Goal: Information Seeking & Learning: Find specific fact

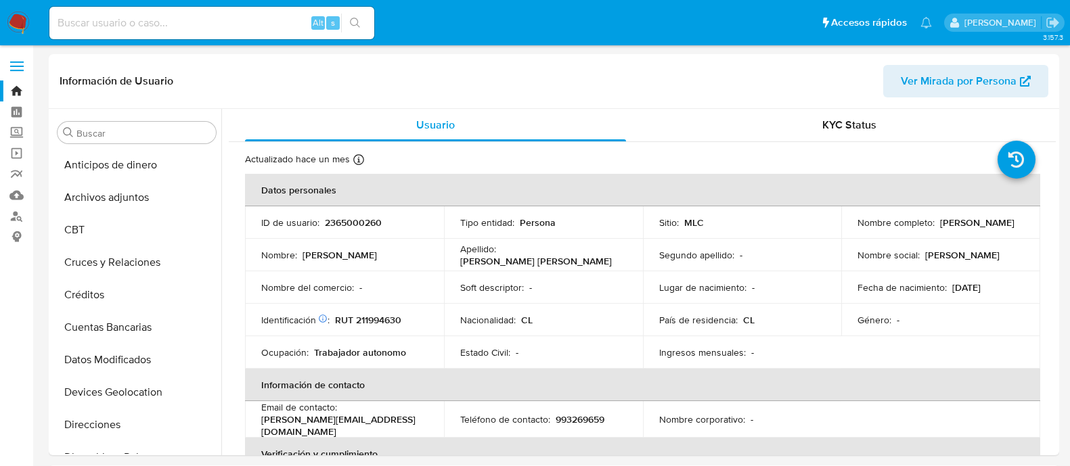
select select "10"
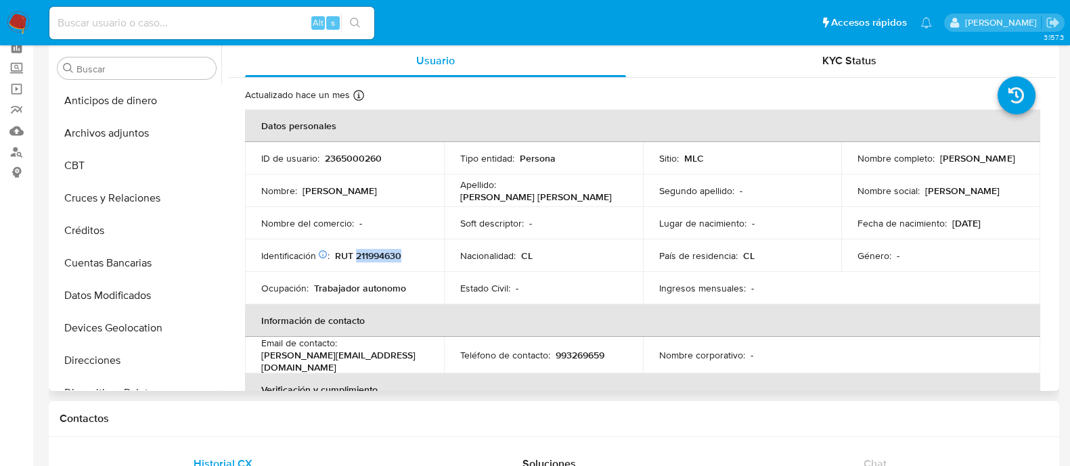
scroll to position [457, 0]
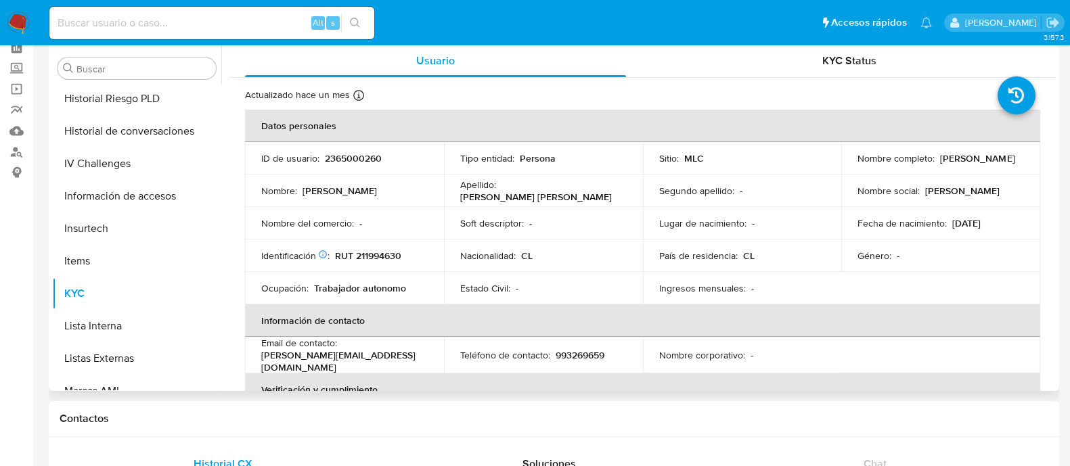
click at [940, 164] on p "Isidora Antonieta Pinto Luco" at bounding box center [977, 158] width 74 height 12
drag, startPoint x: 851, startPoint y: 164, endPoint x: 980, endPoint y: 168, distance: 129.3
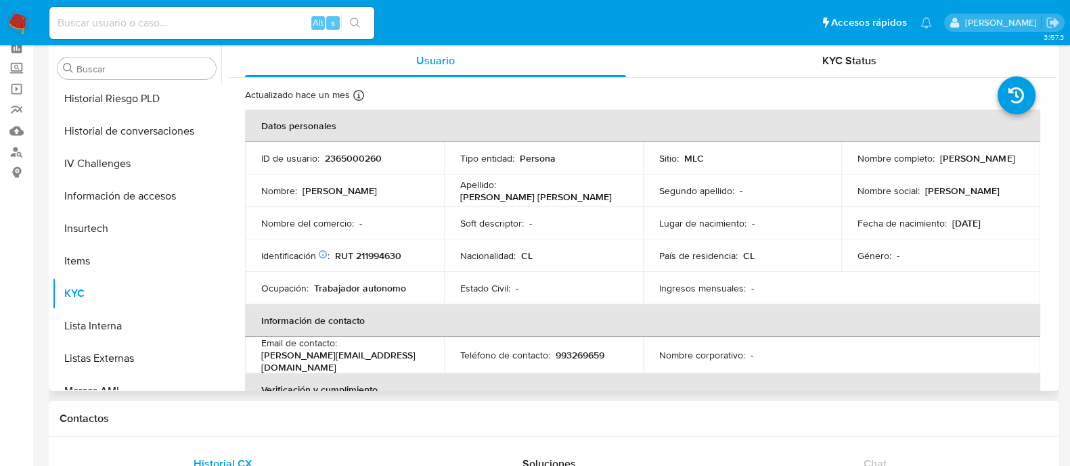
click at [980, 168] on td "Nombre completo : Isidora Antonieta Pinto Luco" at bounding box center [940, 158] width 199 height 32
copy p "Isidora Antonieta Pinto Luco"
click at [380, 251] on p "RUT 211994630" at bounding box center [368, 256] width 66 height 12
copy p "211994630"
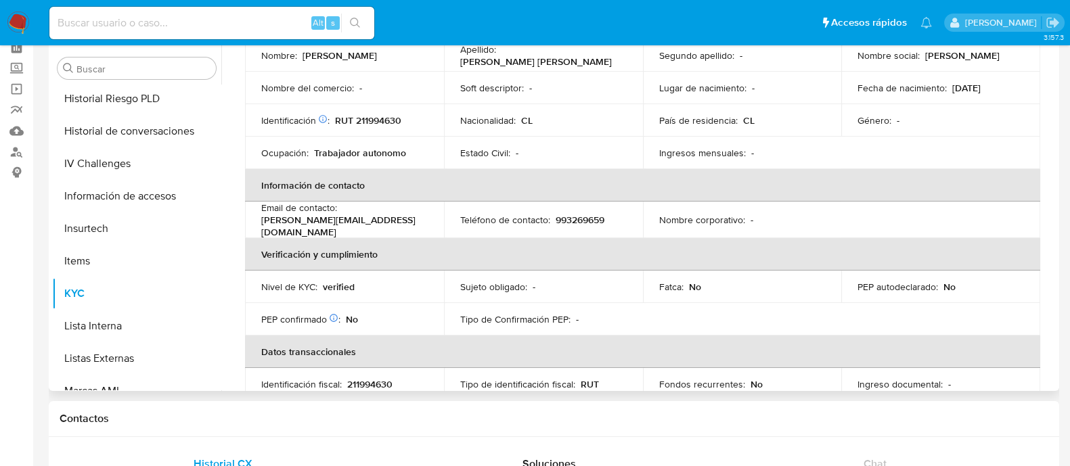
scroll to position [109, 0]
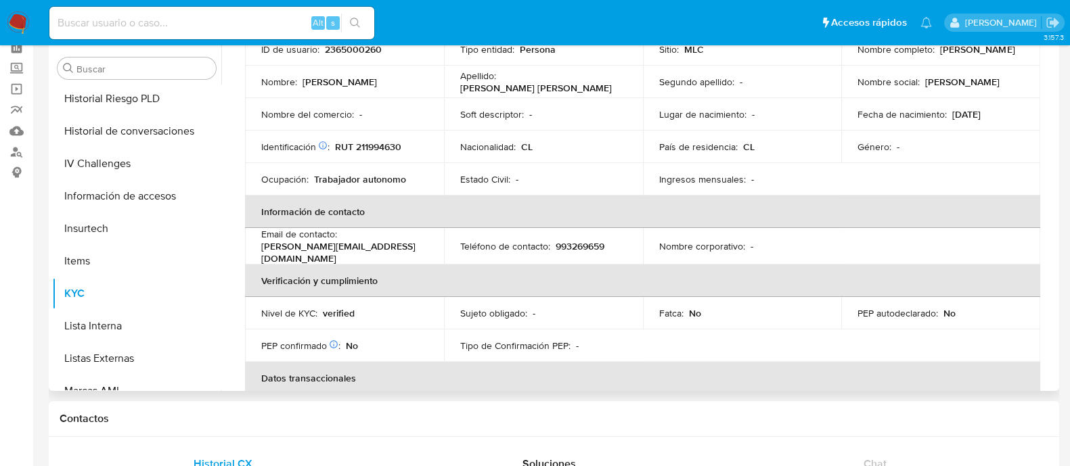
click at [565, 245] on p "993269659" at bounding box center [580, 246] width 49 height 12
drag, startPoint x: 258, startPoint y: 252, endPoint x: 391, endPoint y: 250, distance: 133.3
click at [391, 250] on td "Email de contacto : bender.pintoluco@gmail.com" at bounding box center [344, 246] width 199 height 37
copy p "bender.pintoluco@gmail.com"
click at [582, 241] on p "993269659" at bounding box center [580, 246] width 49 height 12
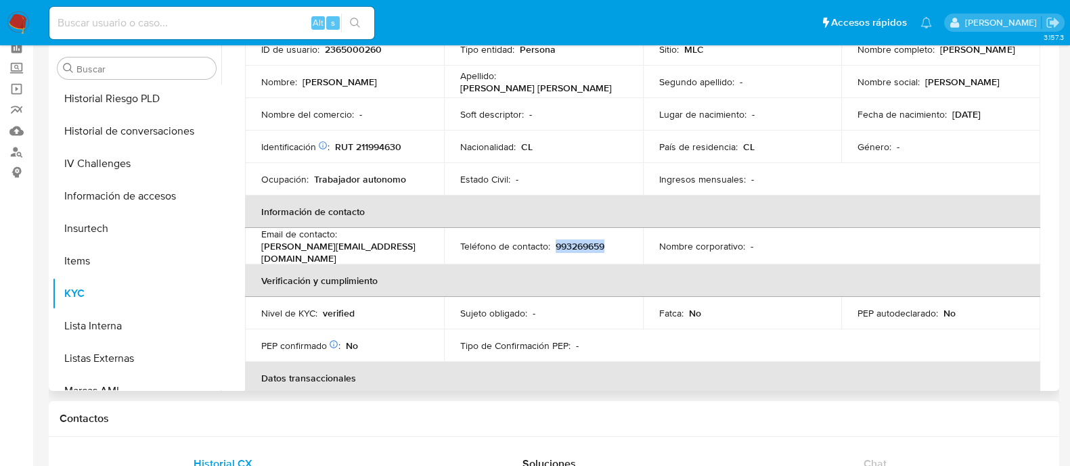
click at [582, 241] on p "993269659" at bounding box center [580, 246] width 49 height 12
copy p "993269659"
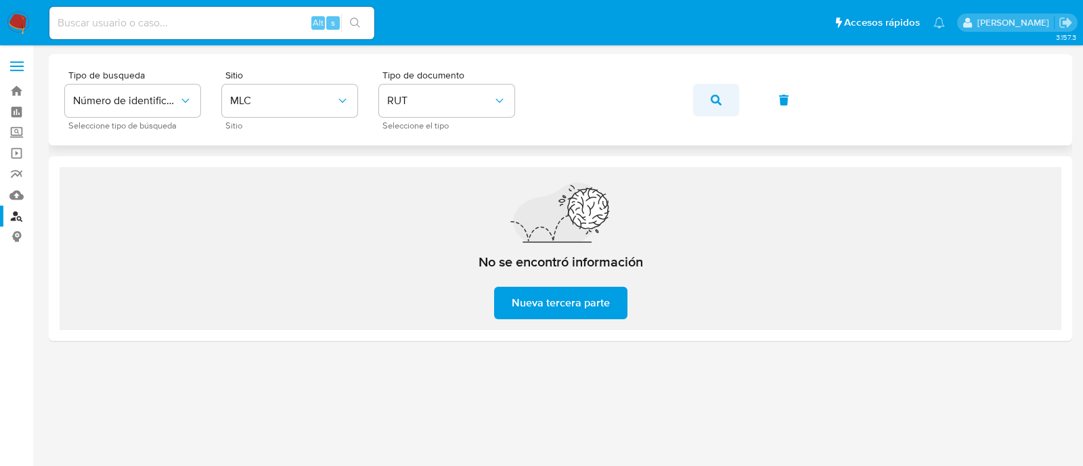
click at [711, 95] on icon "button" at bounding box center [716, 100] width 11 height 11
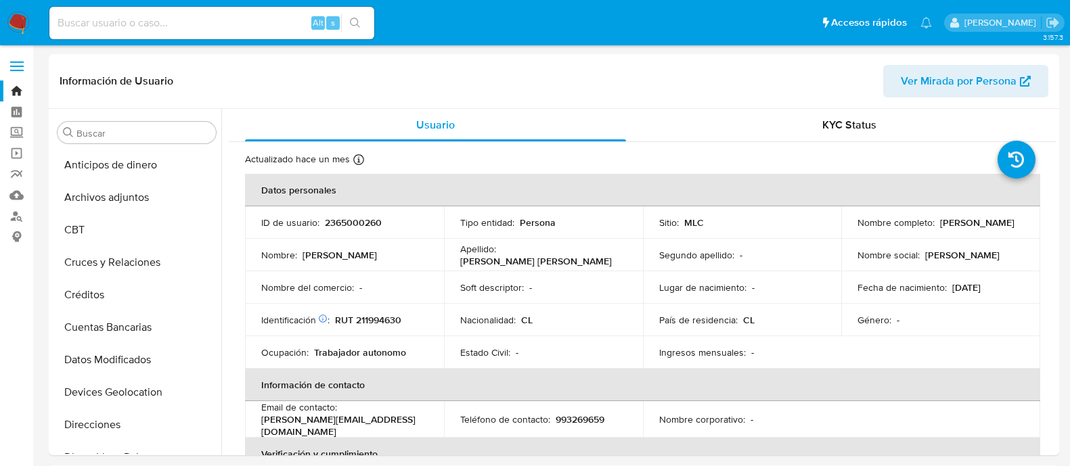
select select "10"
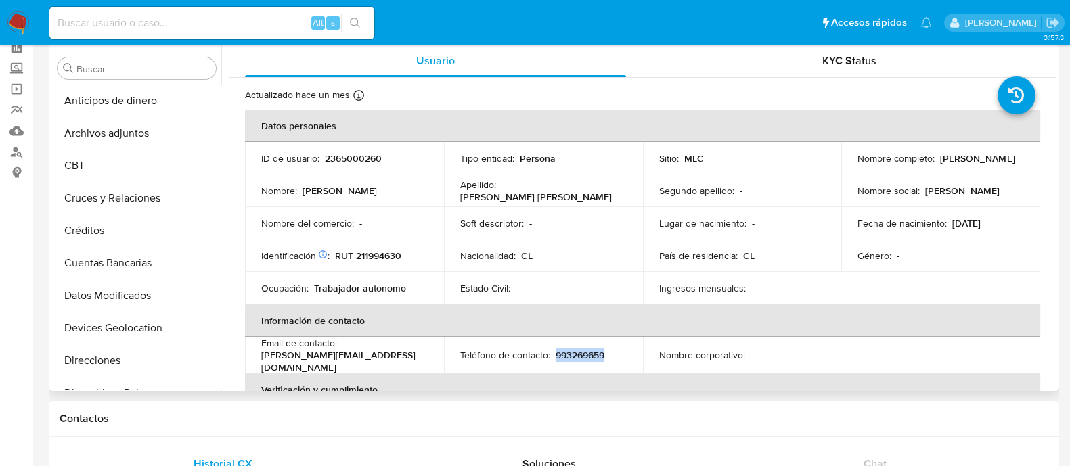
scroll to position [109, 0]
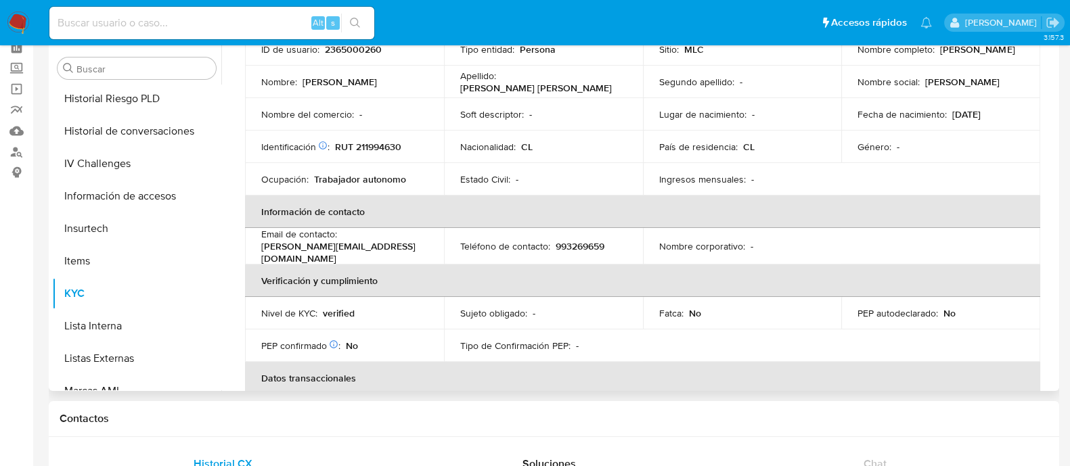
click at [372, 248] on p "bender.pintoluco@gmail.com" at bounding box center [341, 252] width 161 height 24
drag, startPoint x: 256, startPoint y: 248, endPoint x: 397, endPoint y: 253, distance: 140.8
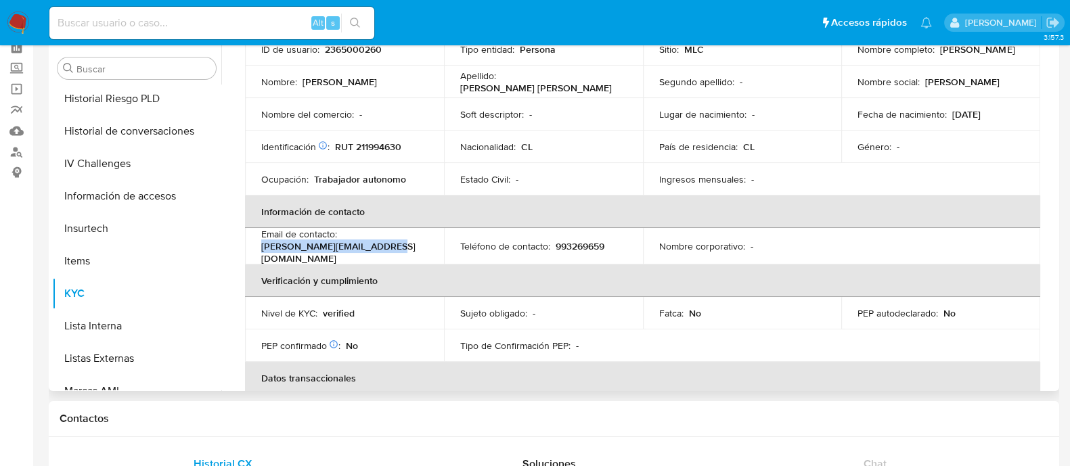
click at [397, 253] on td "Email de contacto : bender.pintoluco@gmail.com" at bounding box center [344, 246] width 199 height 37
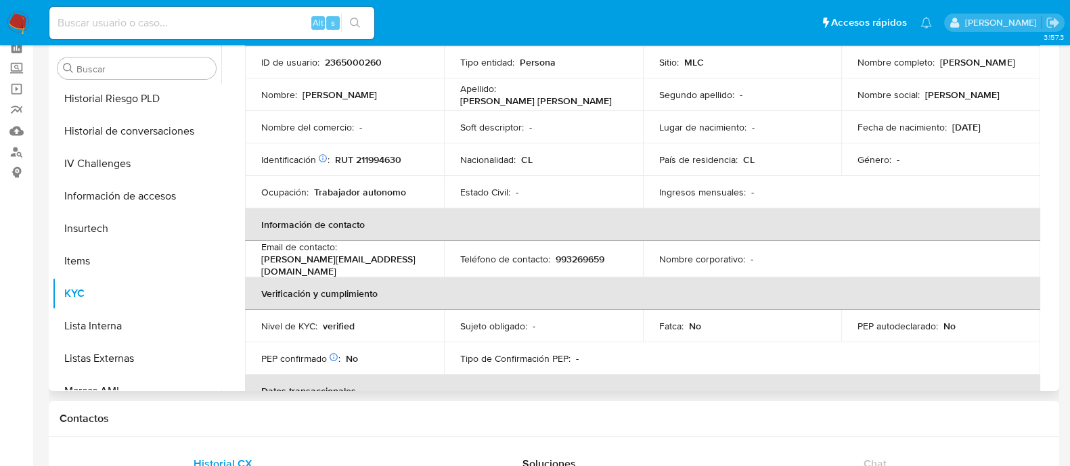
scroll to position [62, 0]
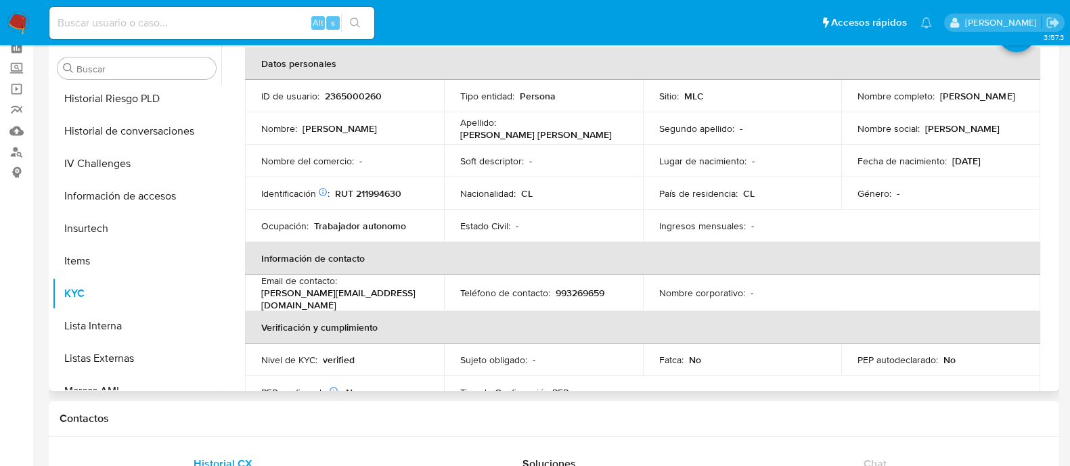
click at [575, 288] on p "993269659" at bounding box center [580, 293] width 49 height 12
copy p "993269659"
click at [332, 296] on p "bender.pintoluco@gmail.com" at bounding box center [341, 299] width 161 height 24
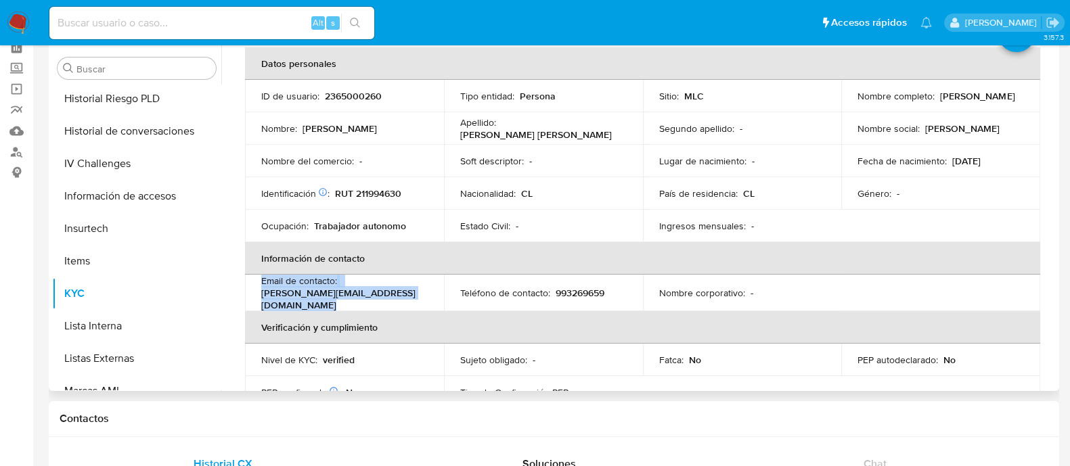
click at [332, 296] on p "bender.pintoluco@gmail.com" at bounding box center [341, 299] width 161 height 24
drag, startPoint x: 261, startPoint y: 296, endPoint x: 415, endPoint y: 301, distance: 153.7
click at [415, 301] on div "Email de contacto : bender.pintoluco@gmail.com" at bounding box center [344, 293] width 166 height 37
copy p "bender.pintoluco@gmail.com"
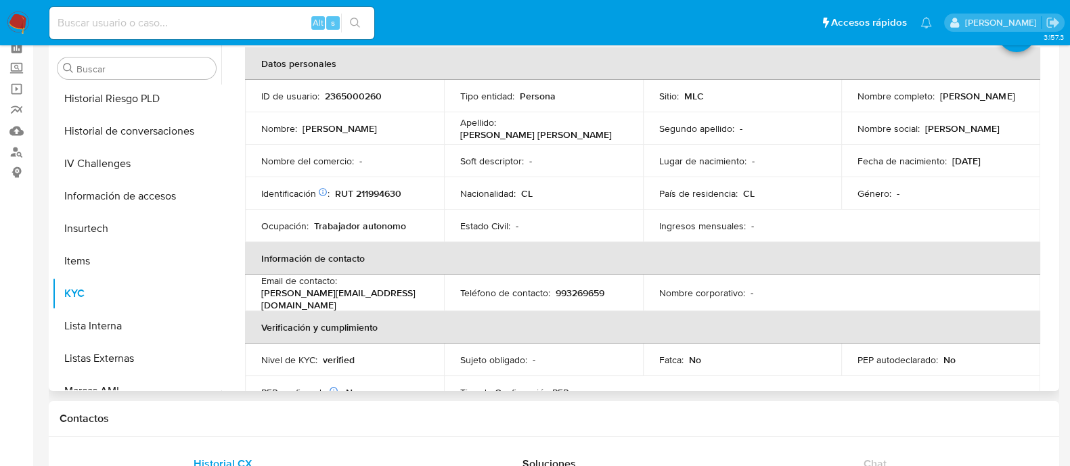
click at [940, 102] on p "Isidora Antonieta Pinto Luco" at bounding box center [977, 96] width 74 height 12
drag, startPoint x: 853, startPoint y: 101, endPoint x: 997, endPoint y: 108, distance: 144.3
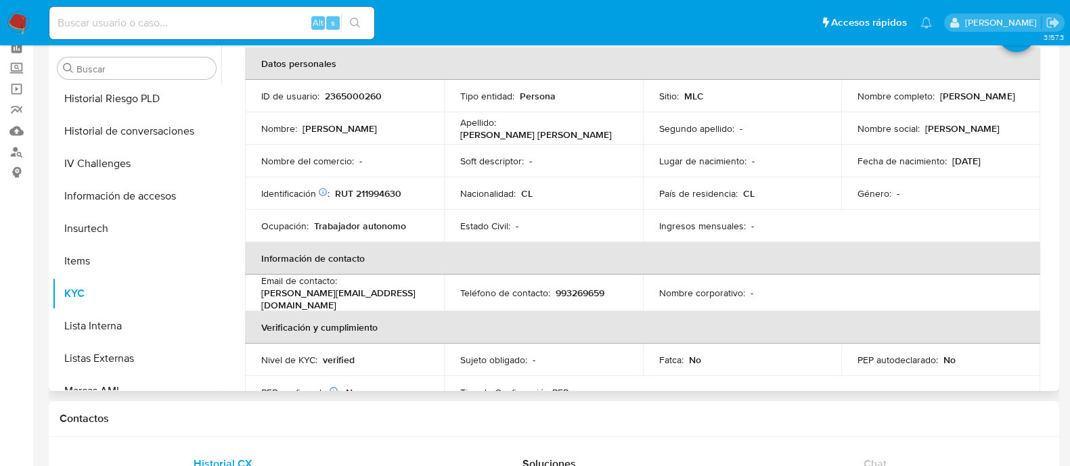
click at [997, 108] on td "Nombre completo : Isidora Antonieta Pinto Luco" at bounding box center [940, 96] width 199 height 32
copy p "Isidora Antonieta Pinto Luco"
click at [382, 191] on p "RUT 211994630" at bounding box center [368, 193] width 66 height 12
copy p "211994630"
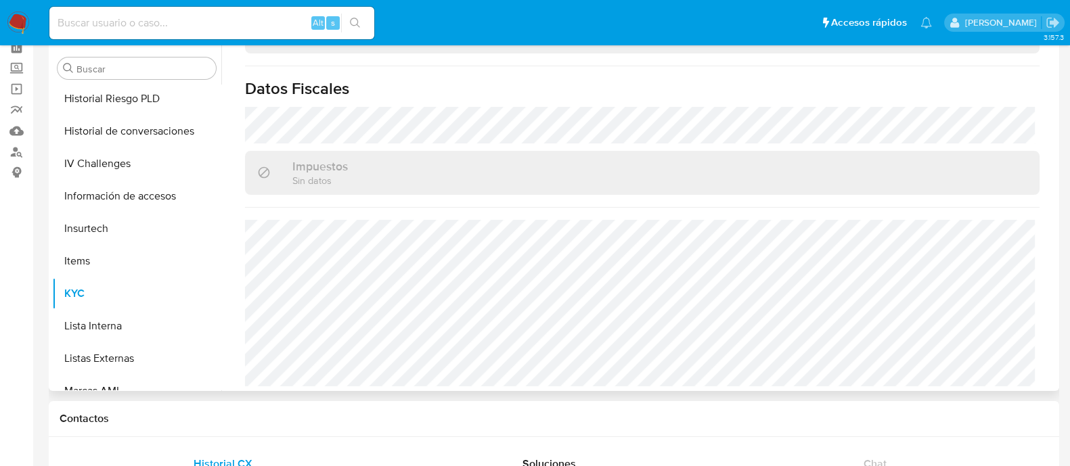
scroll to position [747, 0]
drag, startPoint x: 1056, startPoint y: 371, endPoint x: 1050, endPoint y: 171, distance: 200.4
click at [1050, 93] on div "Buscar Anticipos de dinero Archivos adjuntos CBT Cruces y Relaciones Créditos C…" at bounding box center [554, 218] width 1010 height 346
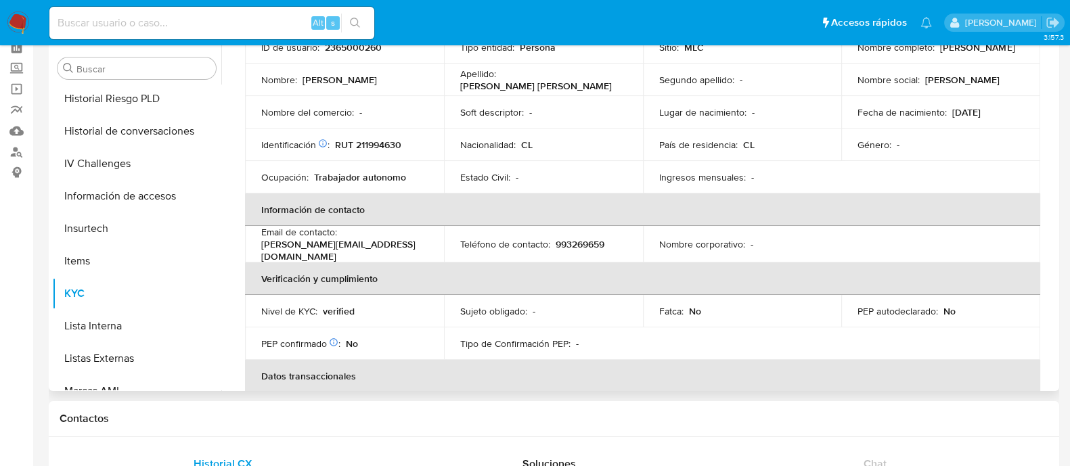
scroll to position [114, 0]
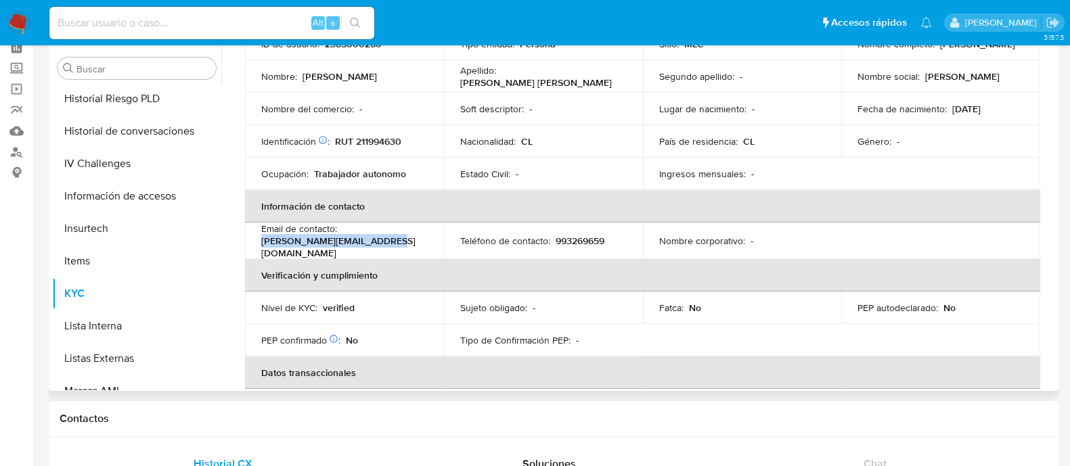
drag, startPoint x: 262, startPoint y: 246, endPoint x: 388, endPoint y: 246, distance: 125.9
click at [388, 246] on div "Email de contacto : bender.pintoluco@gmail.com" at bounding box center [344, 241] width 166 height 37
copy p "bender.pintoluco@gmail.com"
click at [573, 238] on p "993269659" at bounding box center [580, 241] width 49 height 12
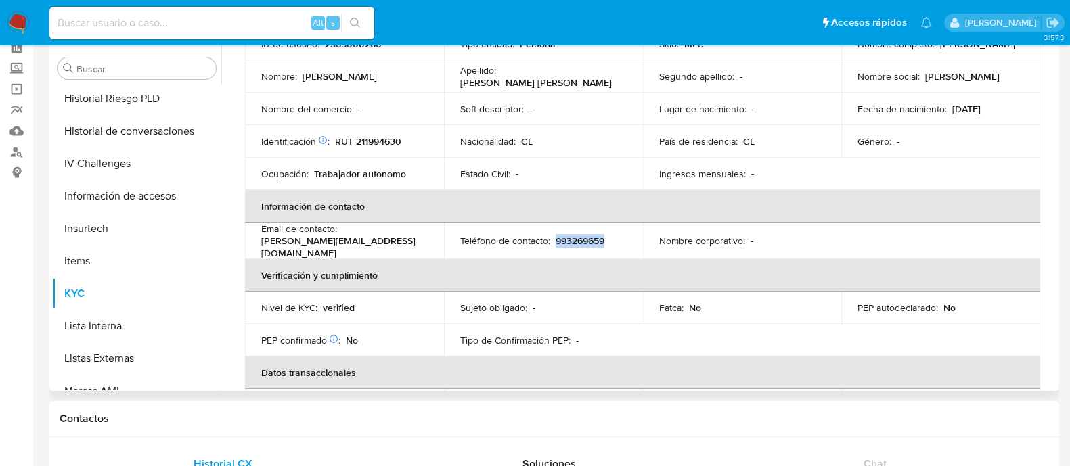
copy p "993269659"
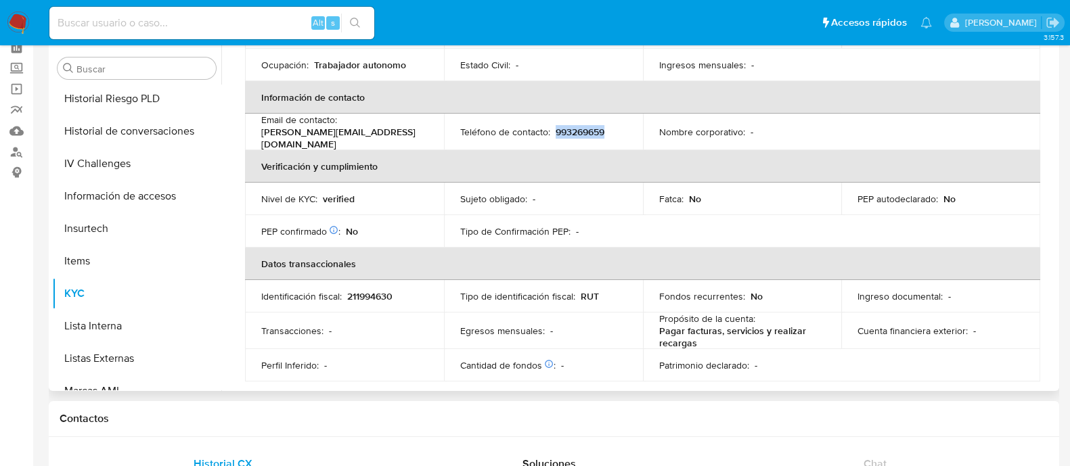
scroll to position [215, 0]
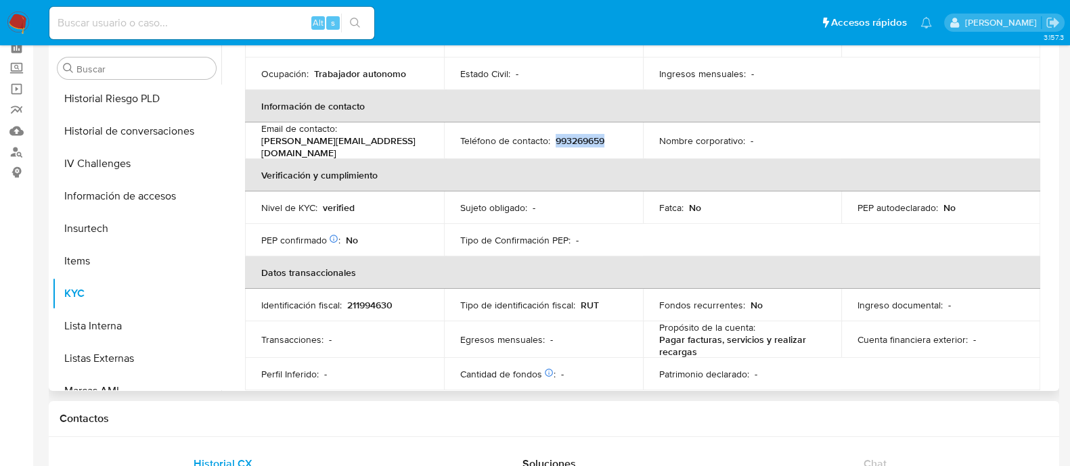
click at [580, 140] on p "993269659" at bounding box center [580, 141] width 49 height 12
click at [349, 147] on p "bender.pintoluco@gmail.com" at bounding box center [341, 147] width 161 height 24
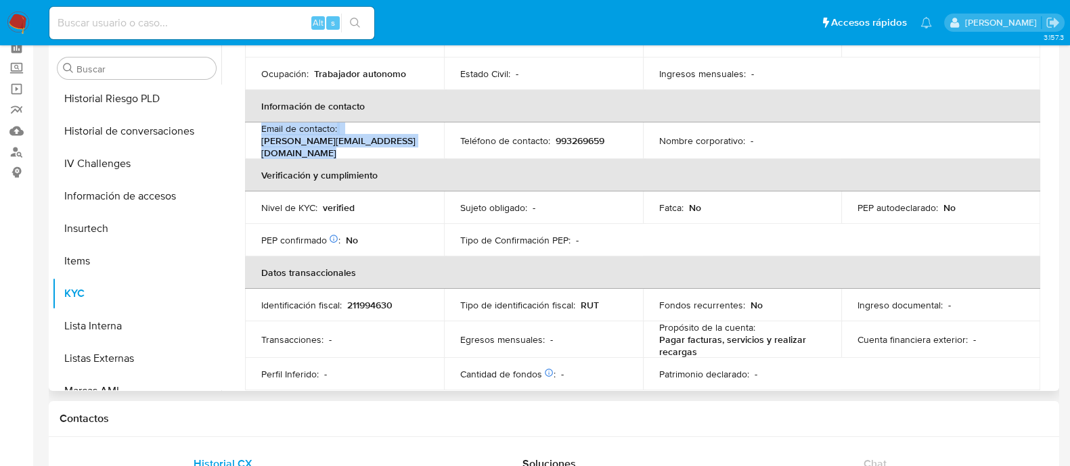
click at [349, 147] on p "bender.pintoluco@gmail.com" at bounding box center [341, 147] width 161 height 24
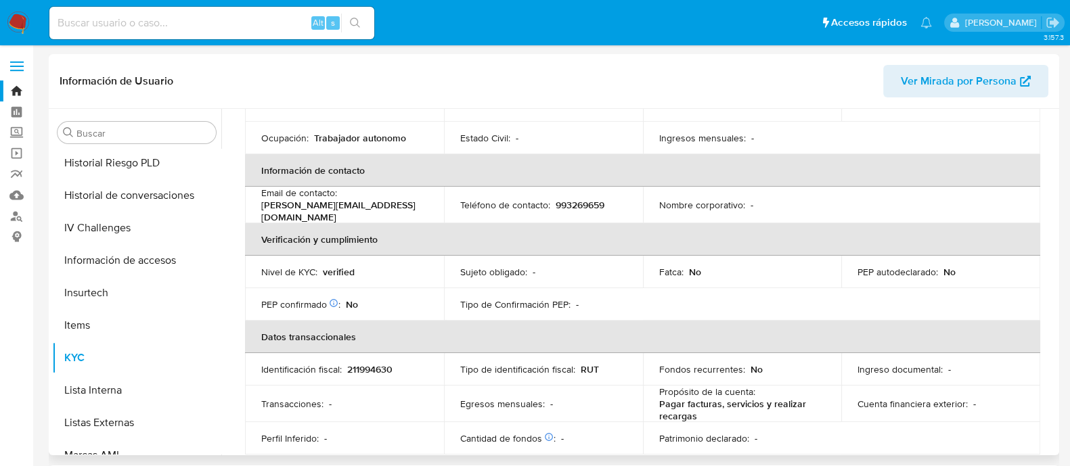
click at [1049, 228] on div "Actualizado hace un mes Creado: 31/03/2025 20:28:18 Actualizado: 06/08/2025 12:…" at bounding box center [642, 462] width 827 height 1068
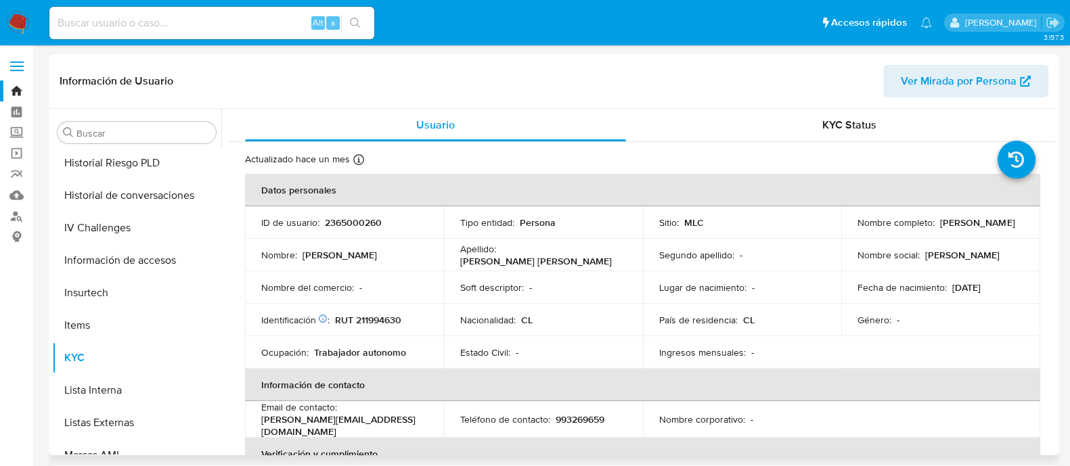
click at [940, 229] on p "Isidora Antonieta Pinto Luco" at bounding box center [977, 223] width 74 height 12
drag, startPoint x: 851, startPoint y: 227, endPoint x: 974, endPoint y: 229, distance: 123.8
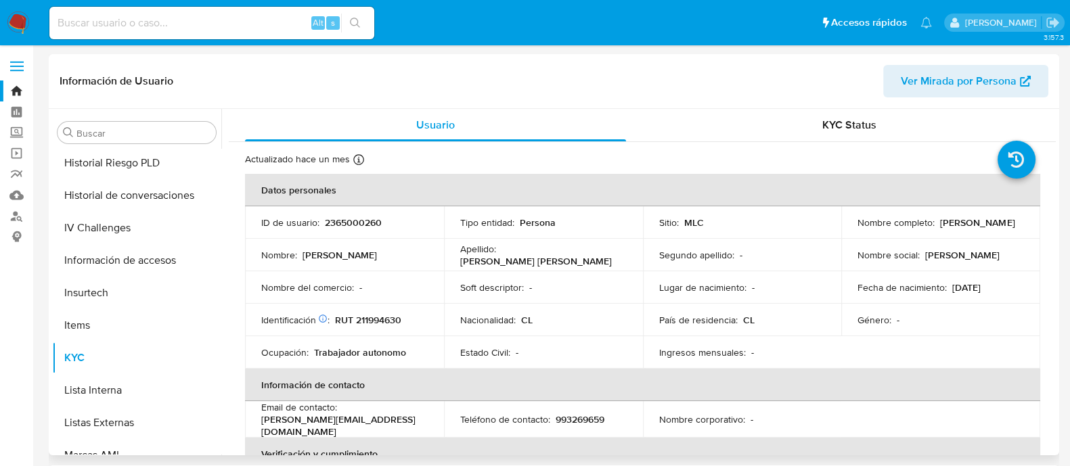
click at [974, 229] on td "Nombre completo : Isidora Antonieta Pinto Luco" at bounding box center [940, 222] width 199 height 32
copy p "Isidora Antonieta Pinto Luco"
click at [392, 319] on p "RUT 211994630" at bounding box center [368, 320] width 66 height 12
copy p "211994630"
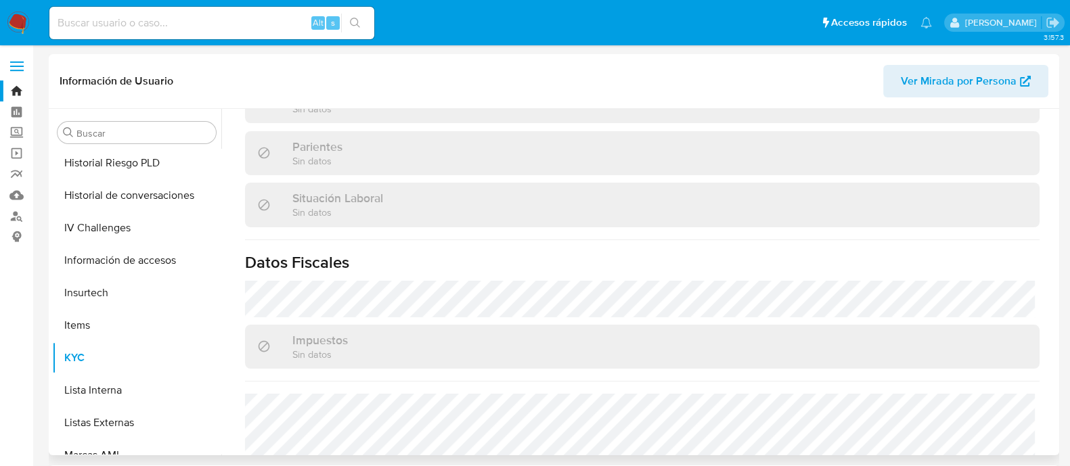
scroll to position [751, 0]
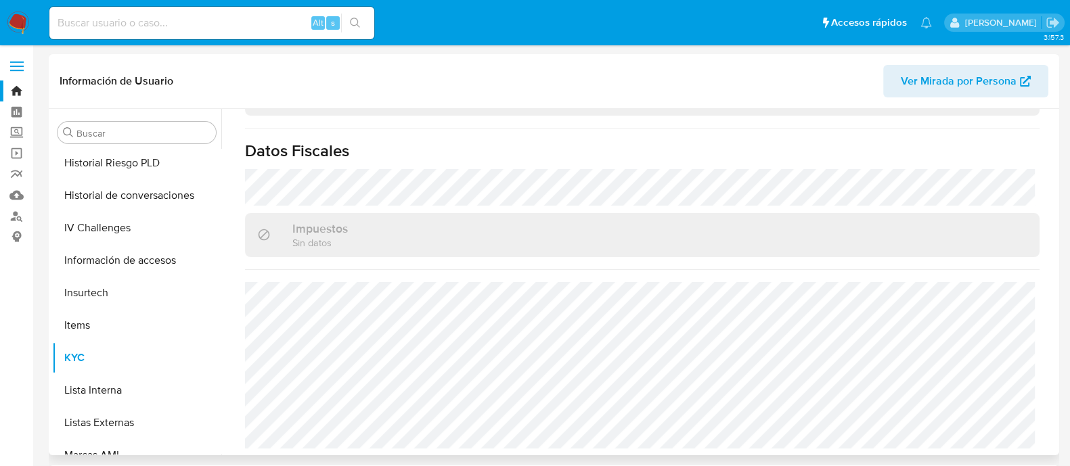
click at [558, 141] on h1 "Datos Fiscales" at bounding box center [642, 151] width 794 height 20
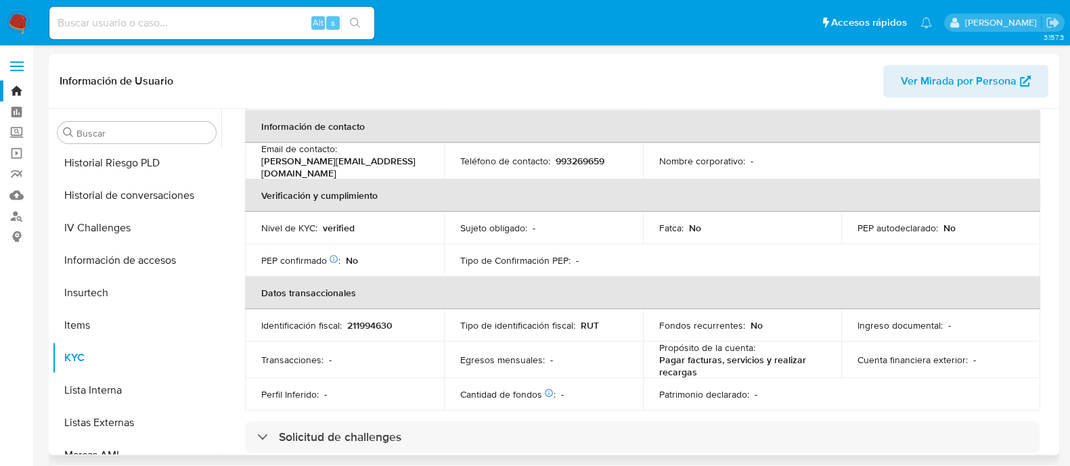
scroll to position [210, 0]
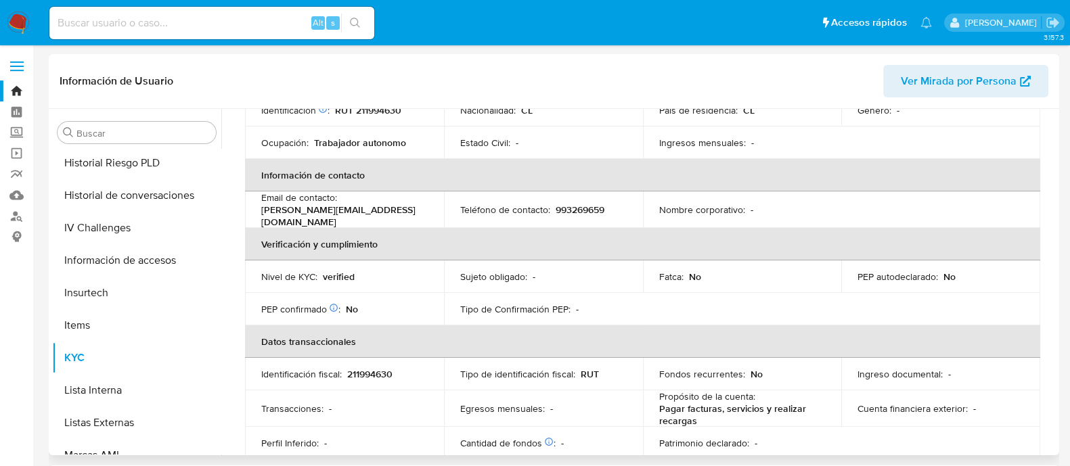
click at [568, 206] on p "993269659" at bounding box center [580, 210] width 49 height 12
copy p "993269659"
click at [341, 212] on p "bender.pintoluco@gmail.com" at bounding box center [341, 216] width 161 height 24
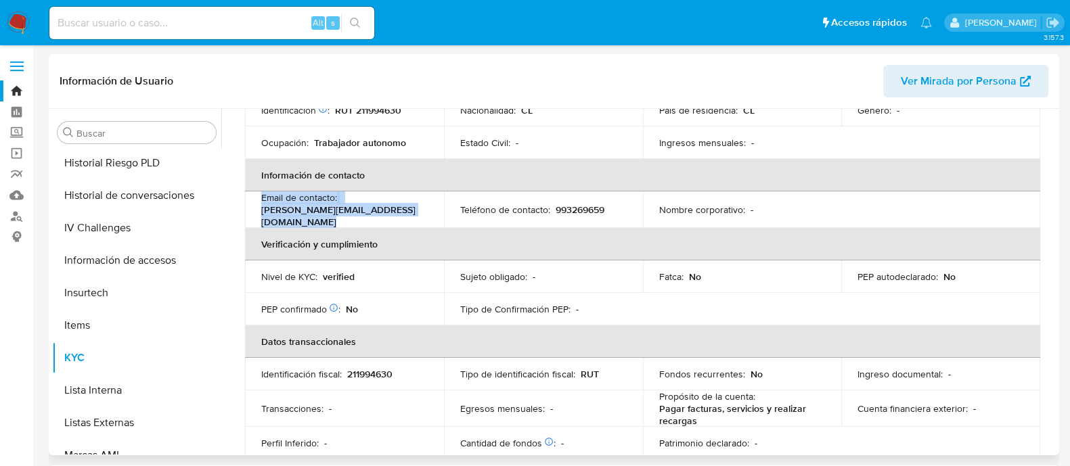
click at [341, 212] on p "bender.pintoluco@gmail.com" at bounding box center [341, 216] width 161 height 24
click at [365, 212] on p "bender.pintoluco@gmail.com" at bounding box center [341, 216] width 161 height 24
drag, startPoint x: 388, startPoint y: 213, endPoint x: 257, endPoint y: 216, distance: 131.3
click at [257, 216] on td "Email de contacto : bender.pintoluco@gmail.com" at bounding box center [344, 209] width 199 height 37
copy p "bender.pintoluco@gmail.com"
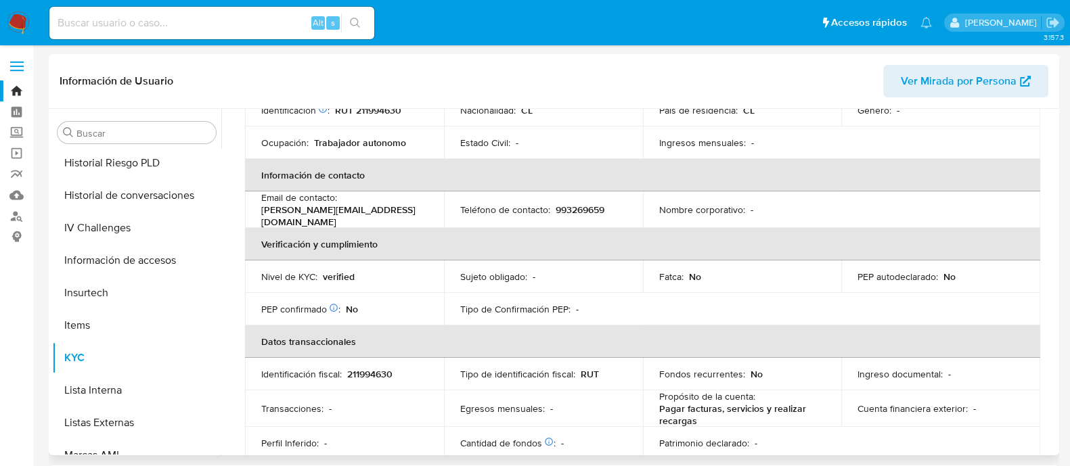
click at [583, 207] on p "993269659" at bounding box center [580, 210] width 49 height 12
click at [386, 113] on p "RUT 211994630" at bounding box center [368, 110] width 66 height 12
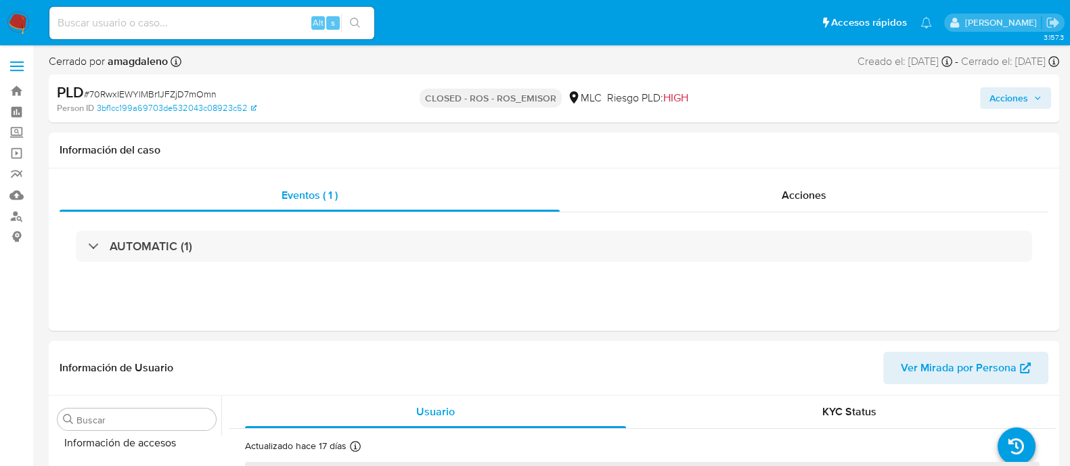
scroll to position [571, 0]
select select "10"
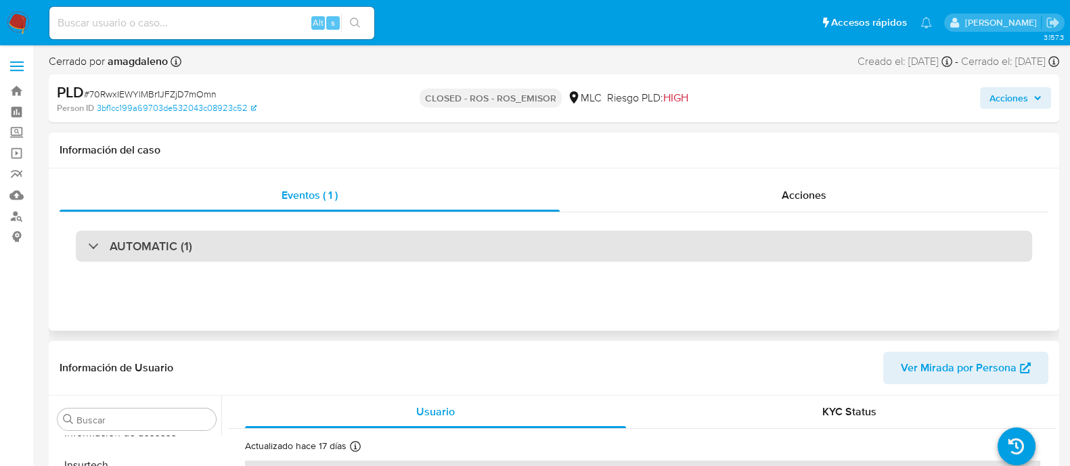
click at [386, 234] on div "AUTOMATIC (1)" at bounding box center [554, 246] width 956 height 31
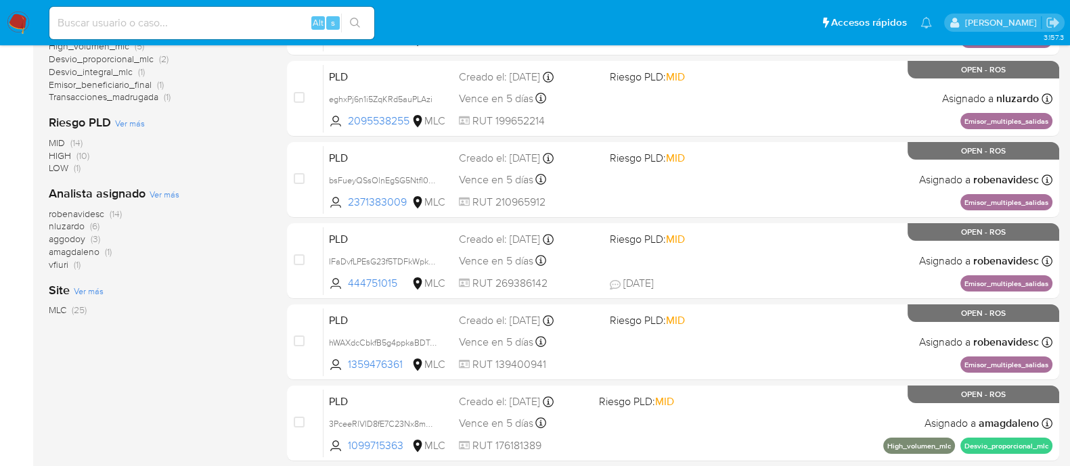
scroll to position [217, 0]
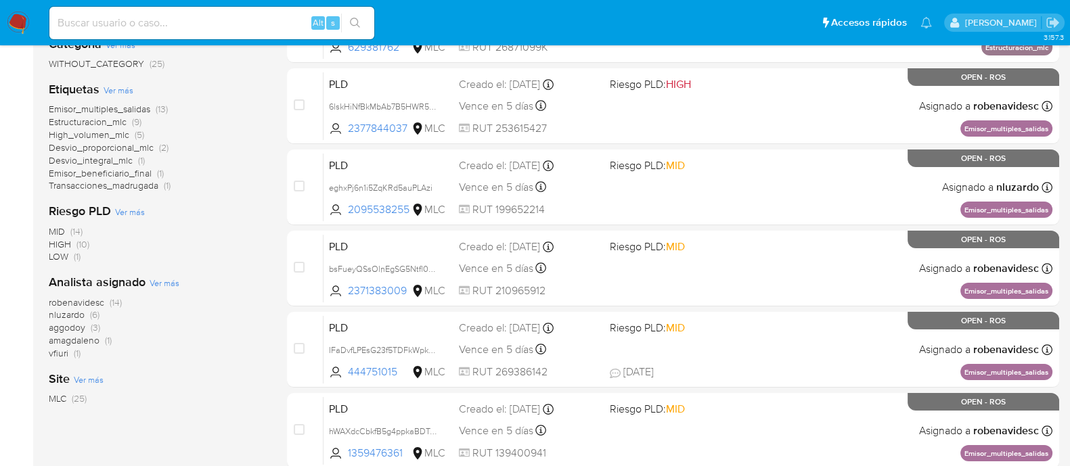
click at [77, 346] on span "(1)" at bounding box center [77, 353] width 7 height 14
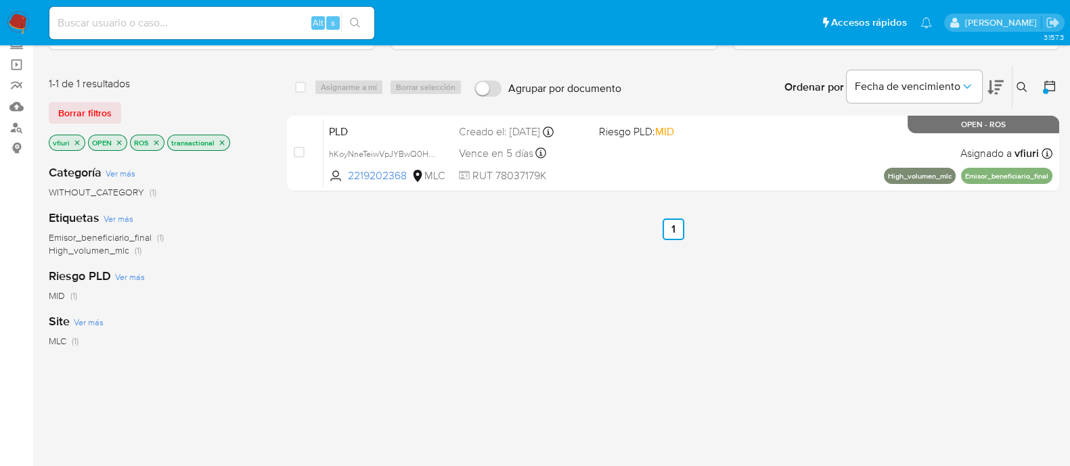
scroll to position [88, 0]
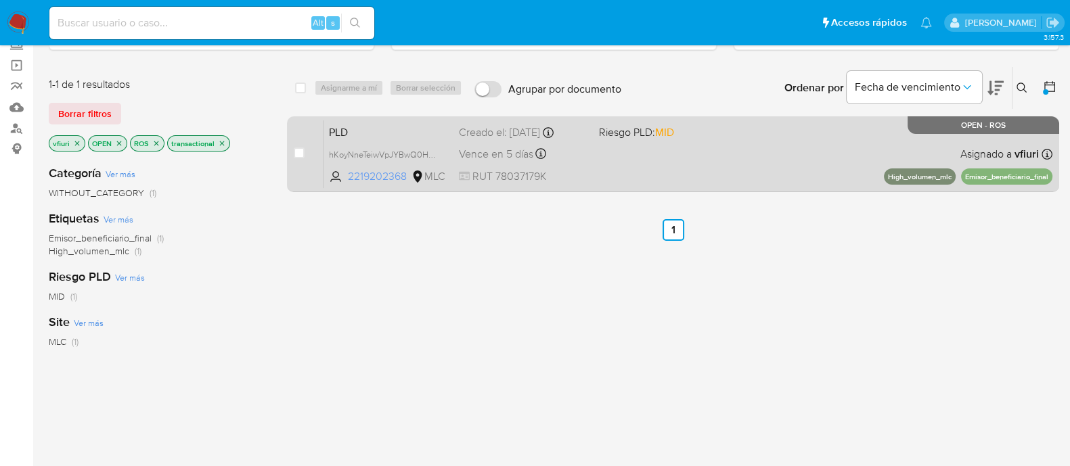
click at [364, 175] on span "2219202368" at bounding box center [378, 176] width 61 height 15
click at [670, 153] on div "PLD hKoyNneTeiwVpJYBwQ0HZIx5 2219202368 MLC Riesgo PLD: MID Creado el: 12/06/20…" at bounding box center [687, 154] width 729 height 68
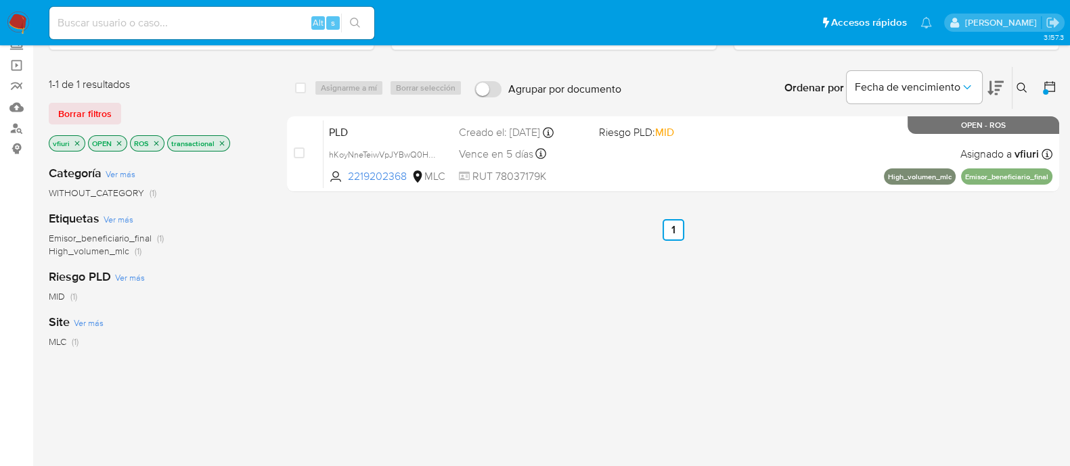
click at [78, 141] on icon "close-filter" at bounding box center [77, 143] width 5 height 5
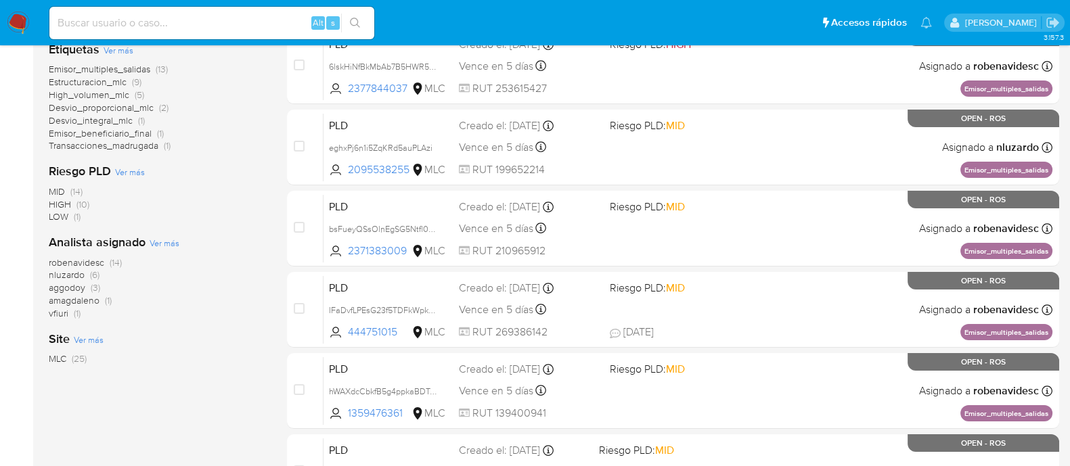
scroll to position [256, 0]
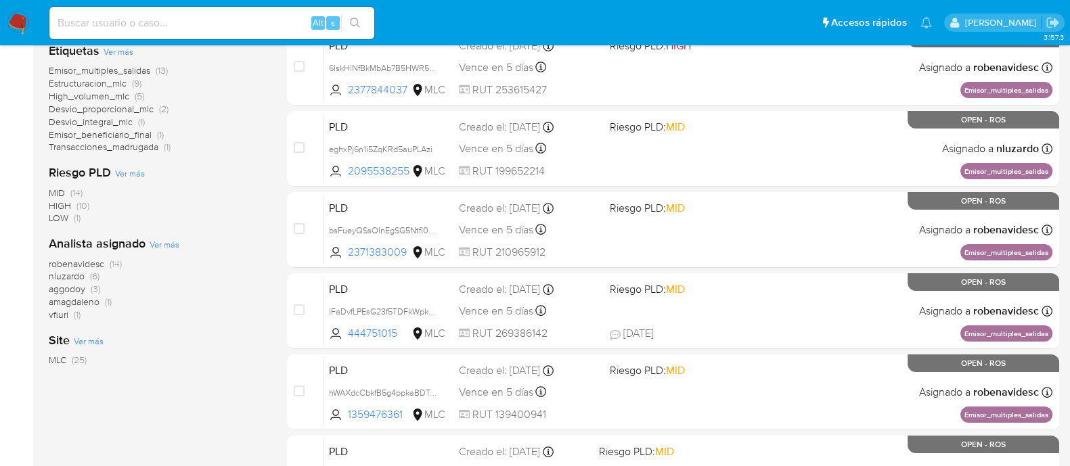
click at [72, 303] on span "amagdaleno" at bounding box center [74, 302] width 51 height 14
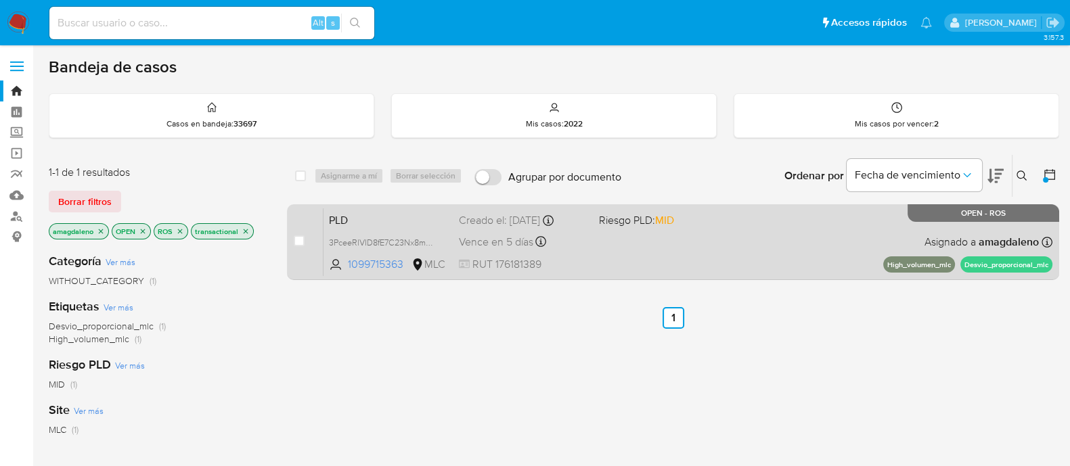
click at [724, 254] on div "PLD 3PceeRlVID8fE7C23Nx8mwnt 1099715363 MLC Riesgo PLD: MID Creado el: 12/06/20…" at bounding box center [687, 242] width 729 height 68
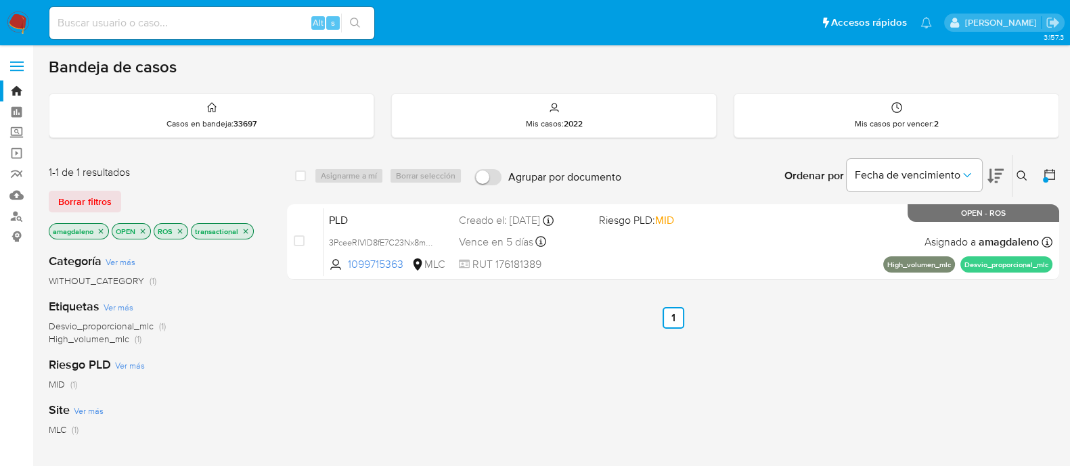
click at [179, 233] on icon "close-filter" at bounding box center [180, 231] width 8 height 8
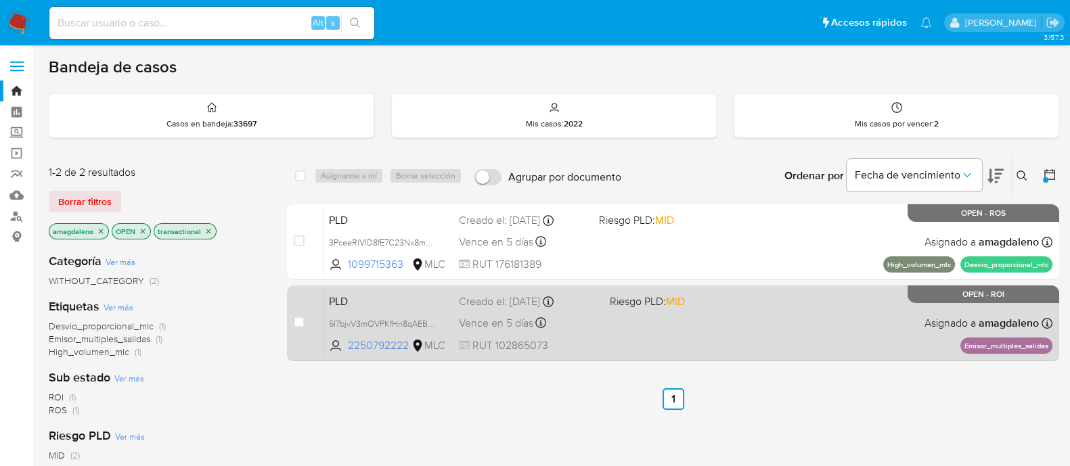
click at [824, 343] on div "PLD 5I7bjvV3mOVPKfHn8qAEBZIX 2250792222 MLC Riesgo PLD: MID Creado el: 12/06/20…" at bounding box center [687, 323] width 729 height 68
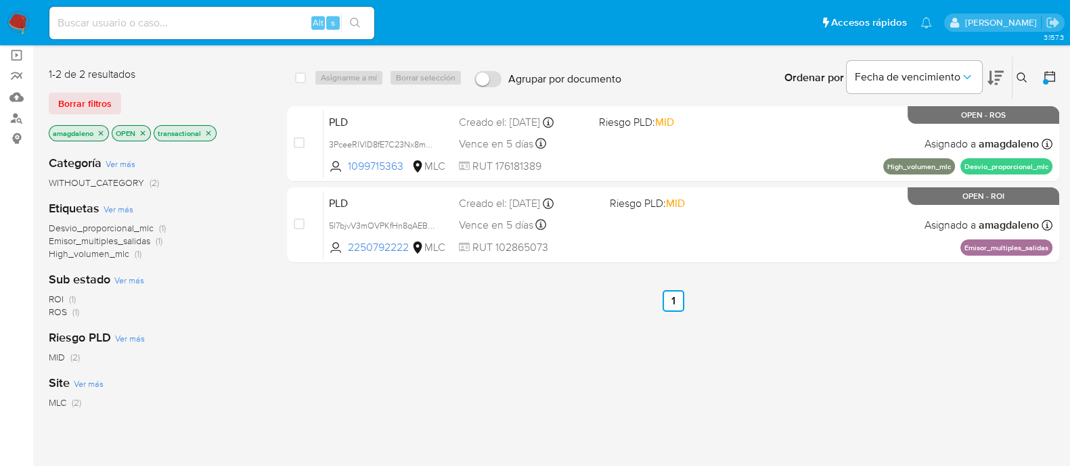
scroll to position [83, 0]
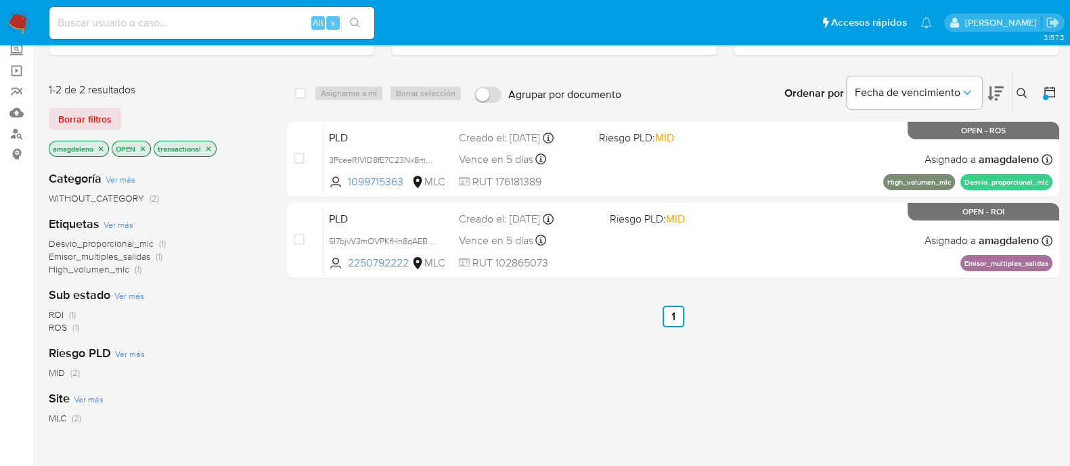
click at [102, 147] on icon "close-filter" at bounding box center [101, 148] width 5 height 5
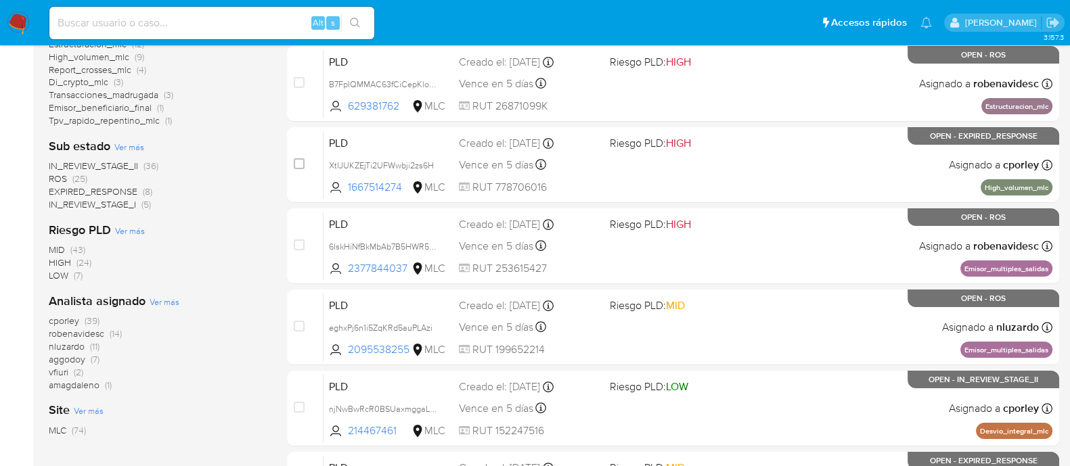
scroll to position [323, 0]
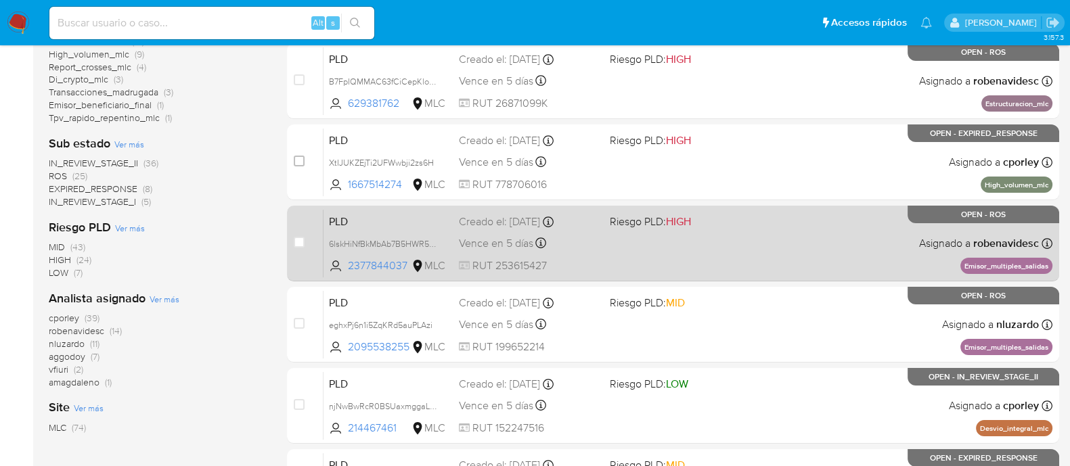
drag, startPoint x: 518, startPoint y: 290, endPoint x: 428, endPoint y: 252, distance: 97.6
click at [497, 277] on div "case-item-checkbox No es posible asignar el caso PLD ZlbodT6URTegyiwbGWTNaX0e 1…" at bounding box center [673, 284] width 772 height 807
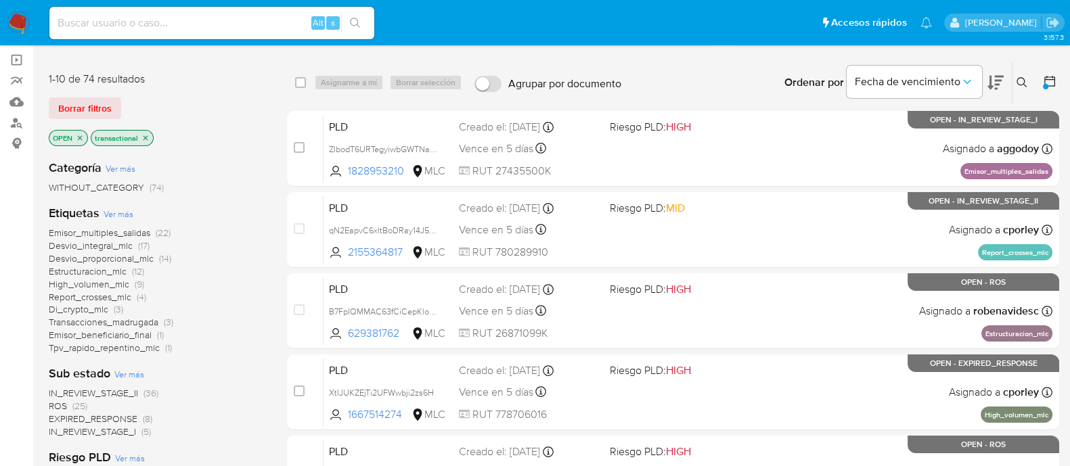
scroll to position [91, 0]
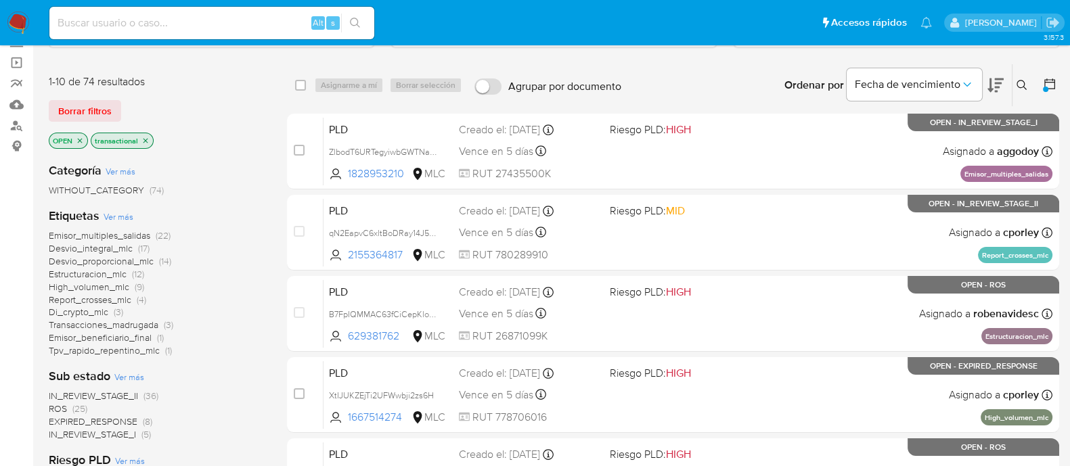
click at [81, 140] on icon "close-filter" at bounding box center [80, 140] width 5 height 5
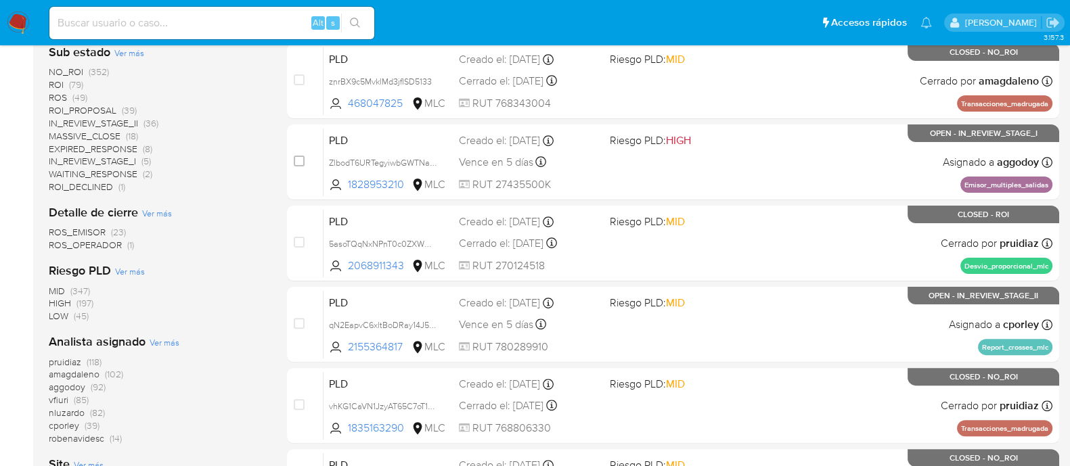
scroll to position [535, 0]
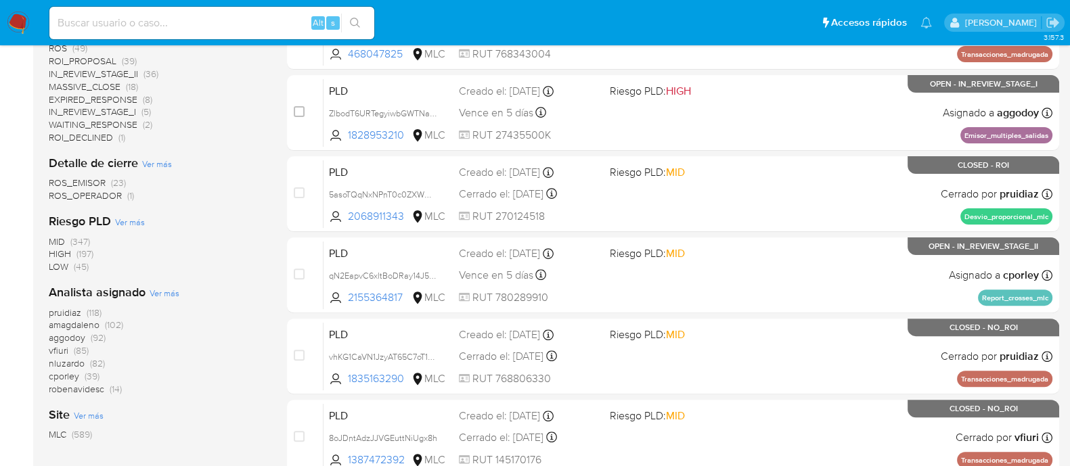
click at [77, 323] on span "amagdaleno" at bounding box center [74, 325] width 51 height 14
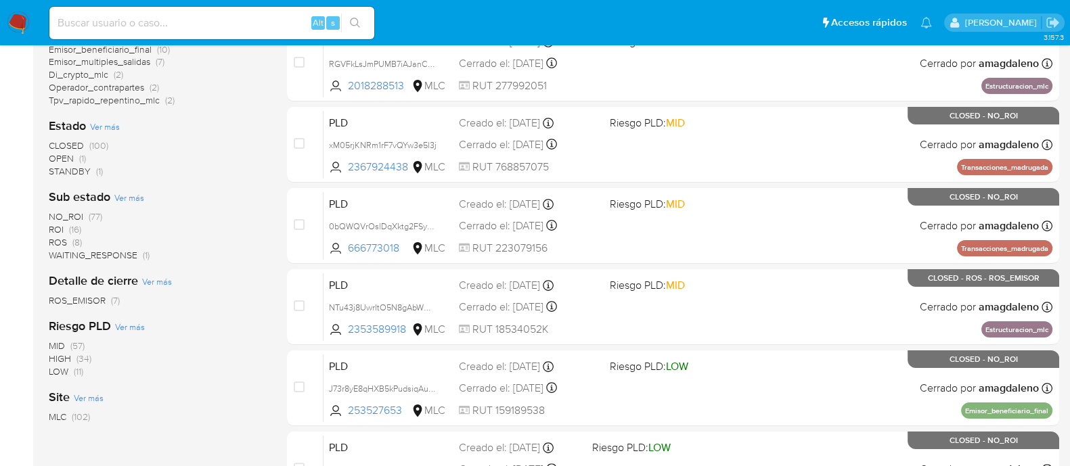
scroll to position [338, 0]
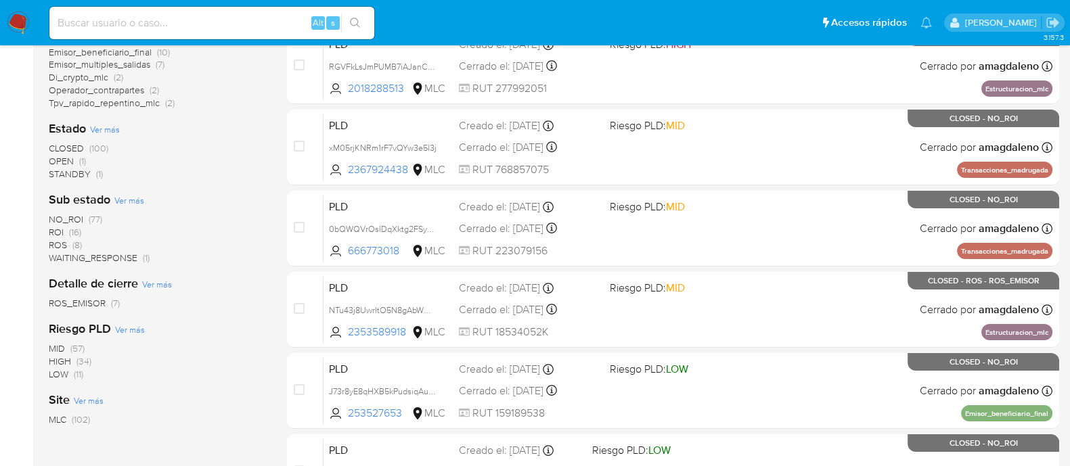
click at [58, 156] on span "OPEN" at bounding box center [61, 161] width 25 height 14
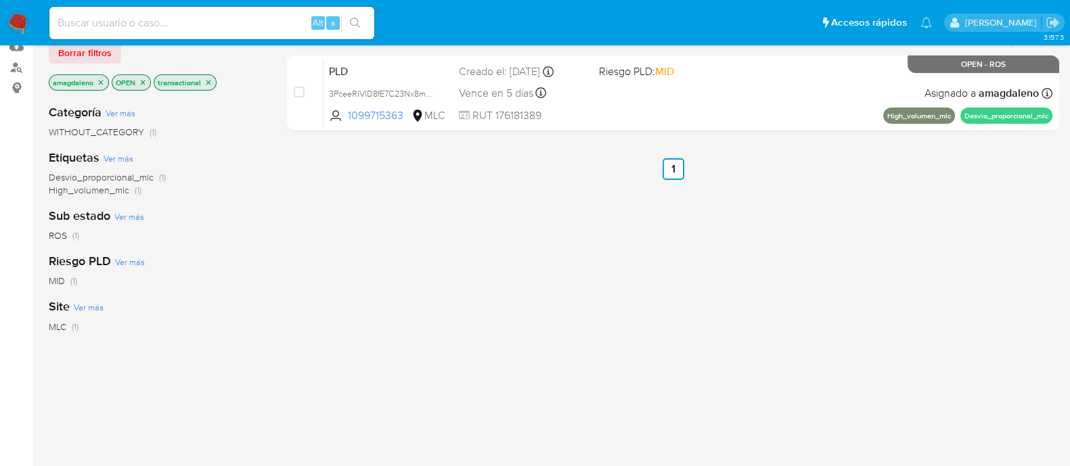
scroll to position [115, 0]
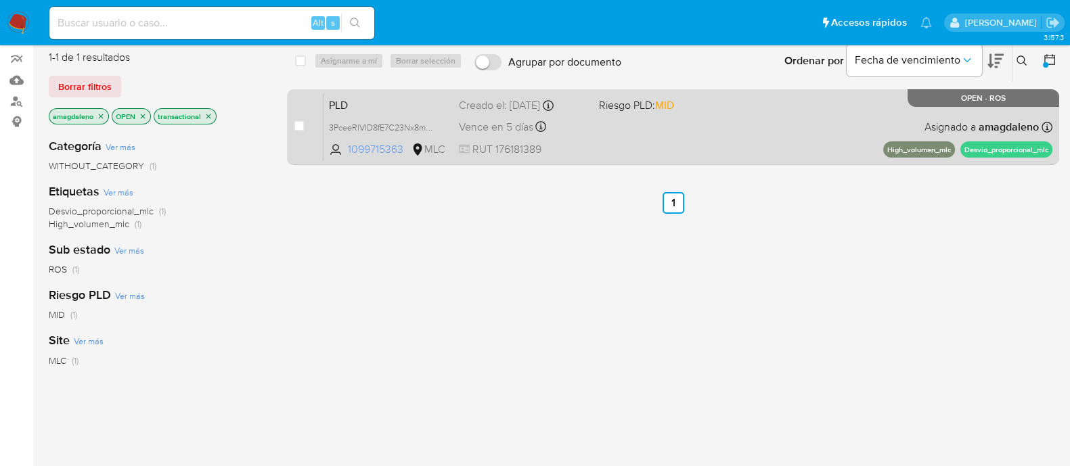
click at [381, 147] on span "1099715363" at bounding box center [378, 149] width 61 height 15
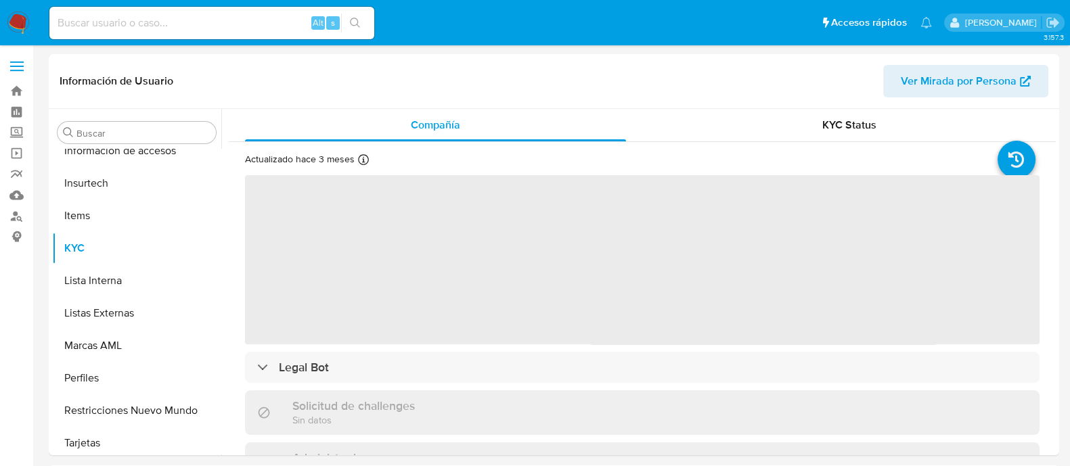
scroll to position [571, 0]
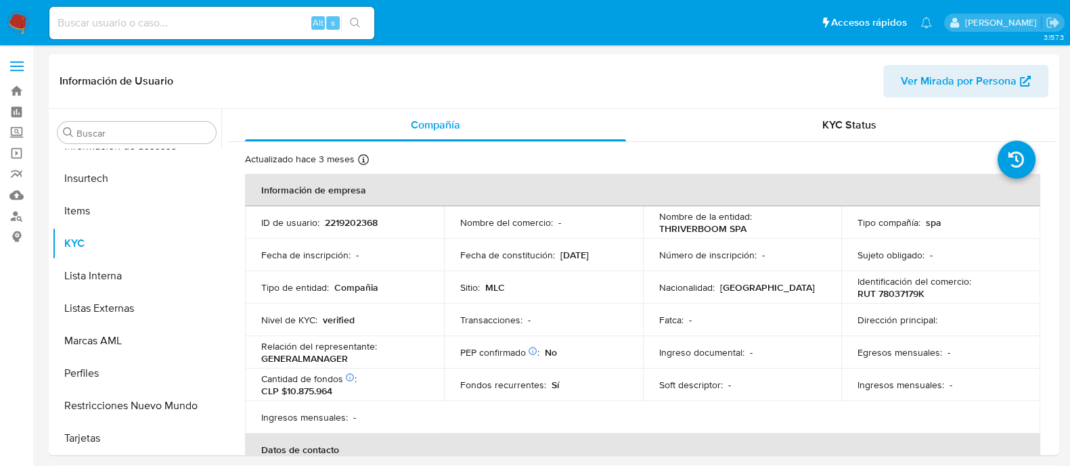
select select "10"
click at [365, 218] on p "2219202368" at bounding box center [351, 223] width 53 height 12
copy p "2219202368"
click at [363, 226] on p "2219202368" at bounding box center [351, 223] width 53 height 12
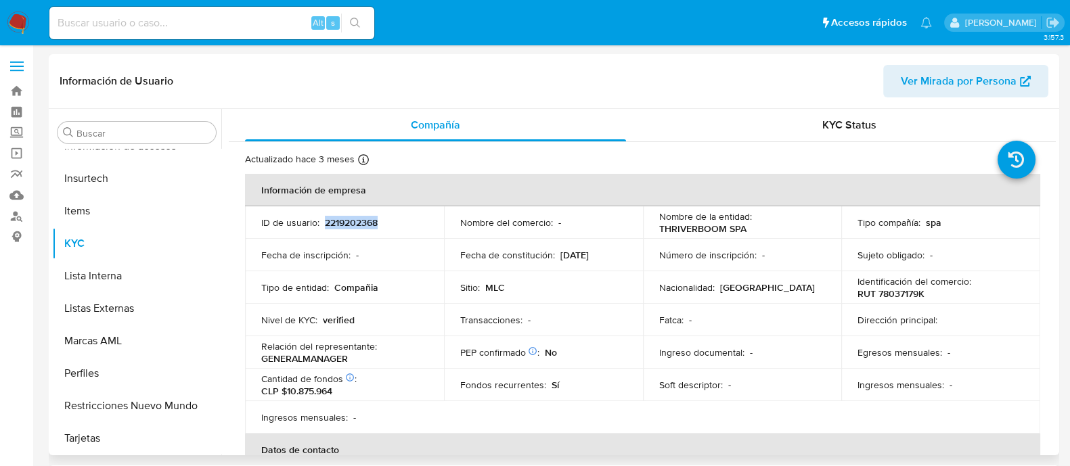
click at [363, 226] on p "2219202368" at bounding box center [351, 223] width 53 height 12
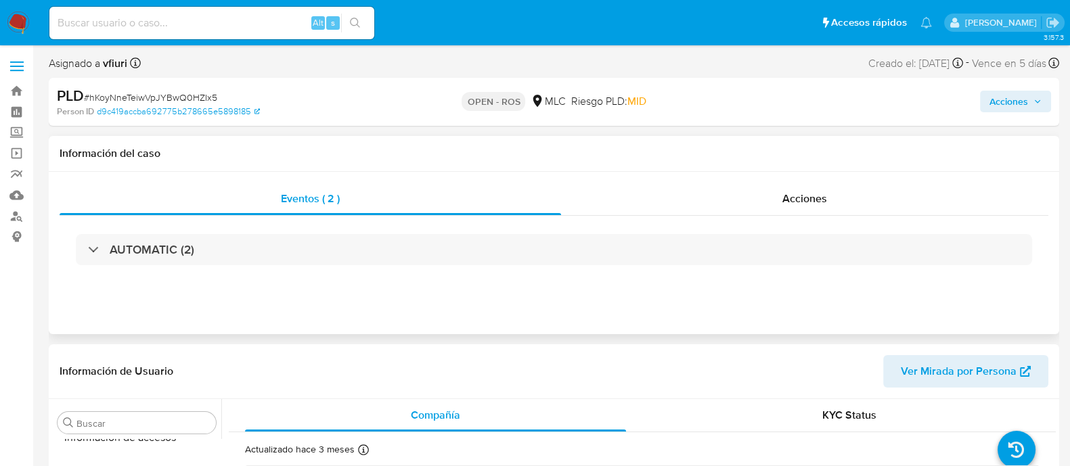
scroll to position [571, 0]
click at [643, 210] on div "Acciones" at bounding box center [804, 199] width 487 height 32
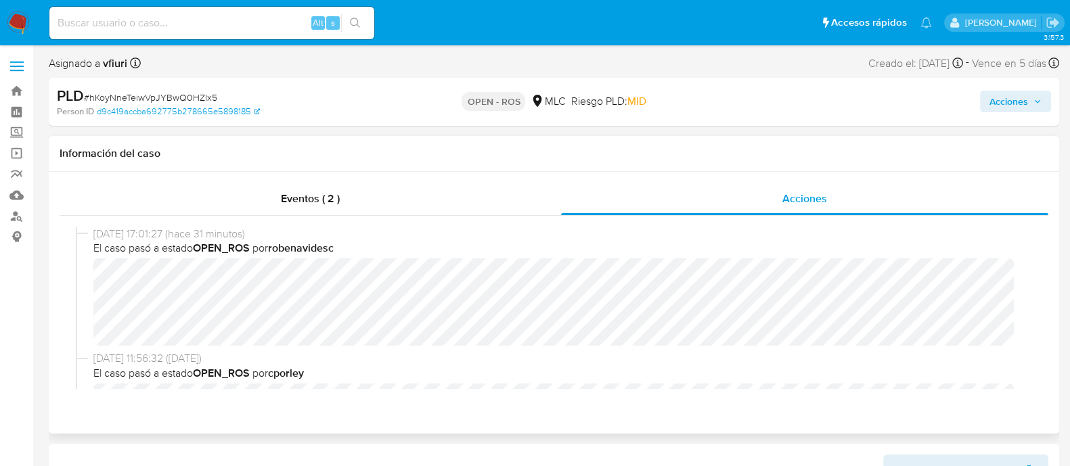
select select "10"
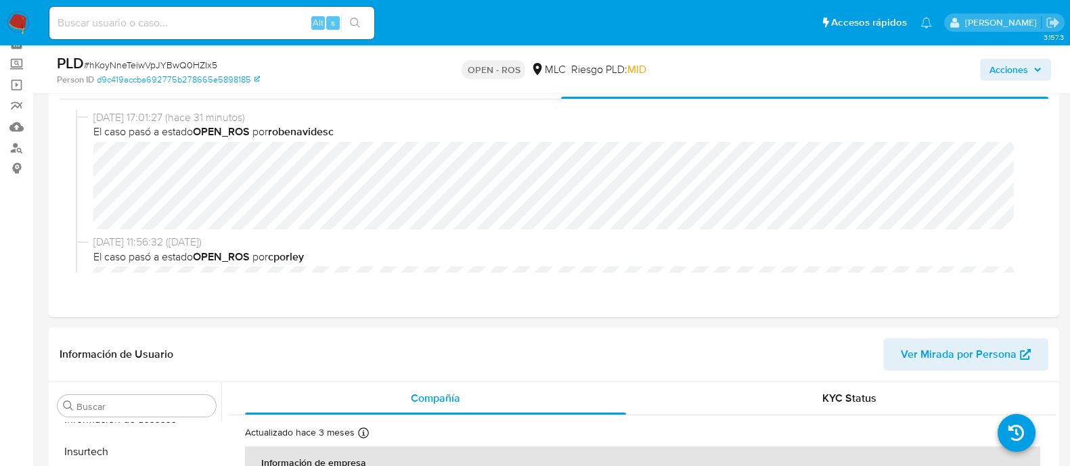
scroll to position [72, 0]
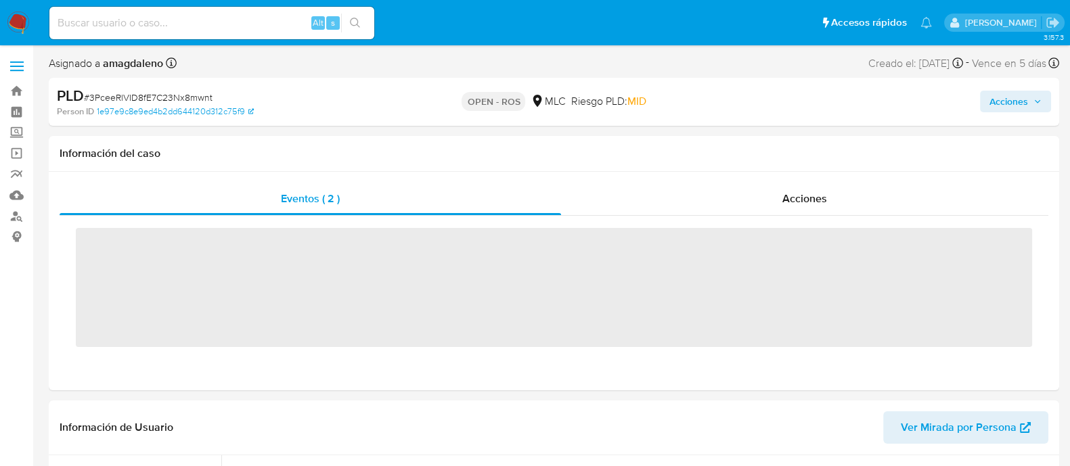
scroll to position [571, 0]
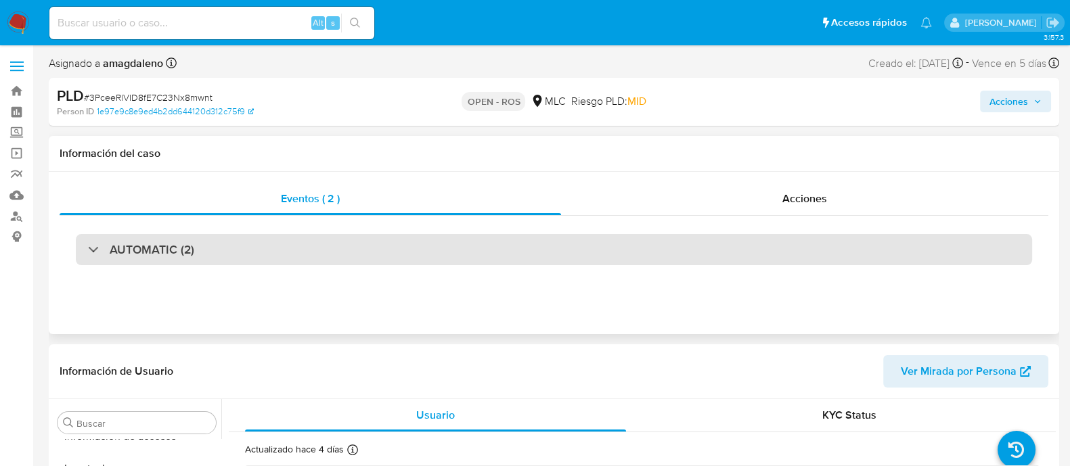
click at [615, 252] on div "AUTOMATIC (2)" at bounding box center [554, 249] width 956 height 31
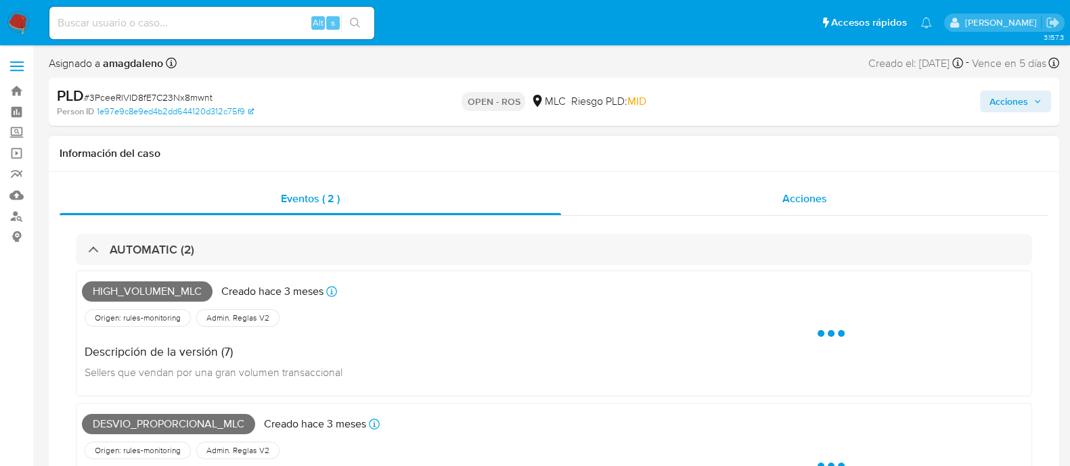
select select "10"
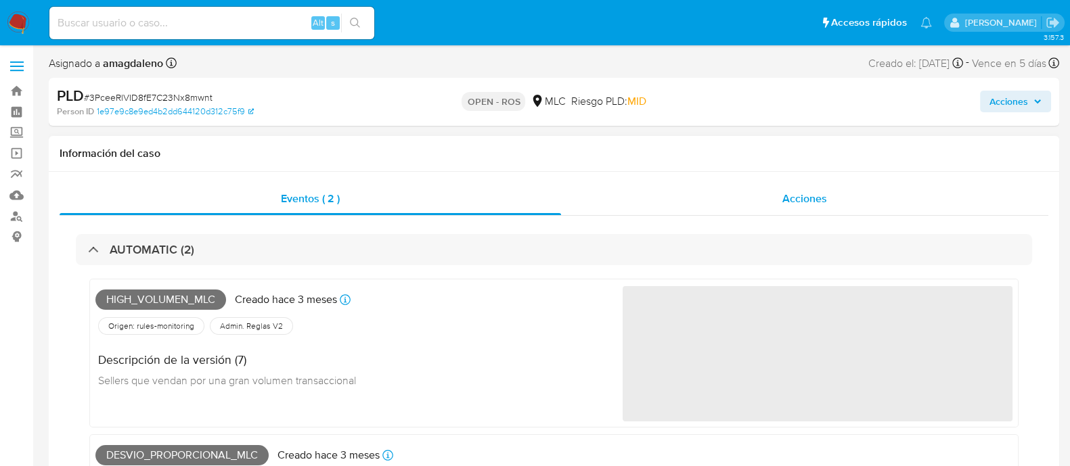
click at [635, 198] on div "Acciones" at bounding box center [804, 199] width 487 height 32
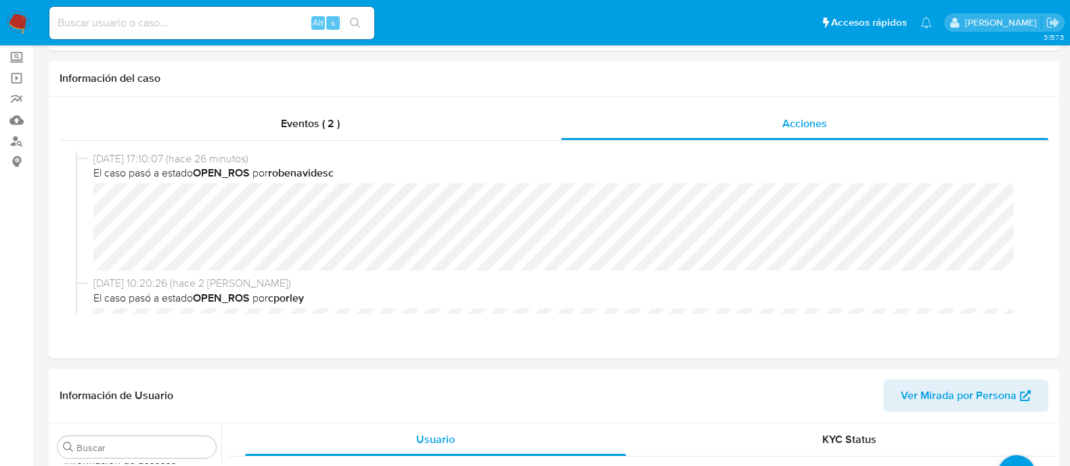
scroll to position [0, 0]
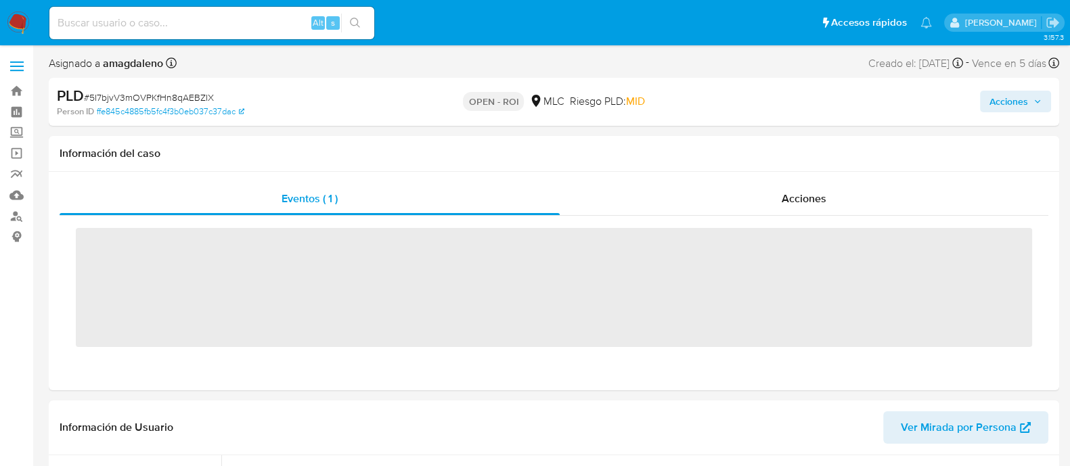
scroll to position [571, 0]
click at [589, 198] on div "Acciones" at bounding box center [804, 199] width 489 height 32
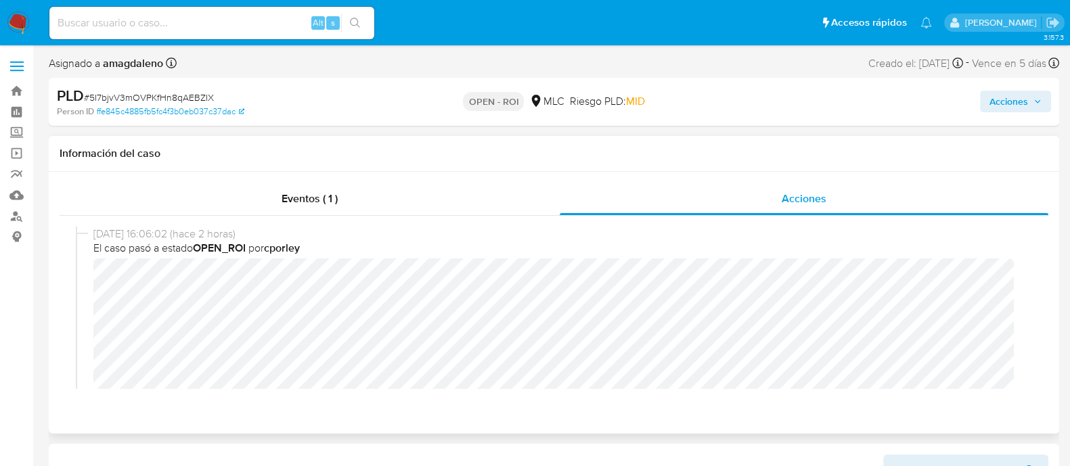
drag, startPoint x: 589, startPoint y: 200, endPoint x: 695, endPoint y: 239, distance: 113.3
click at [695, 239] on div "Eventos ( 1 ) Acciones [DATE] 16:06:02 (hace 2 horas) El caso pasó a estado OPE…" at bounding box center [554, 291] width 989 height 217
select select "10"
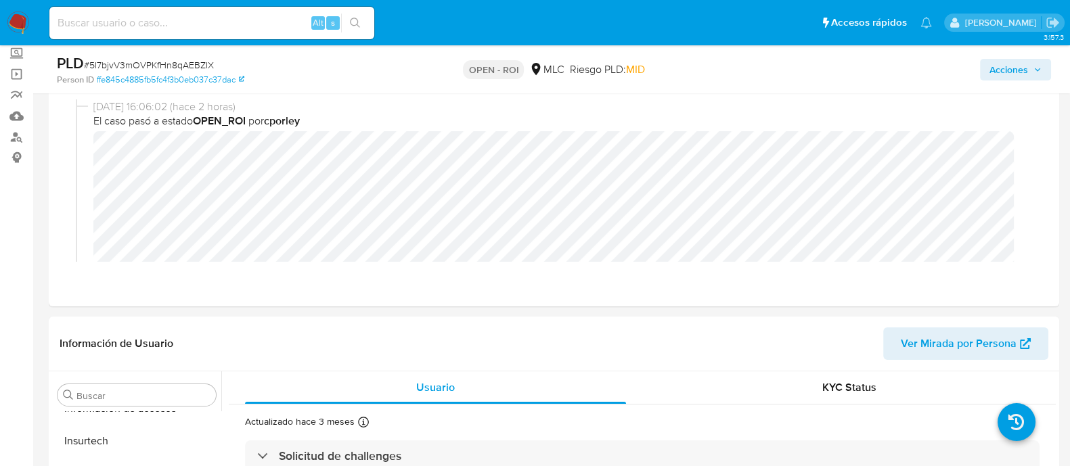
scroll to position [0, 0]
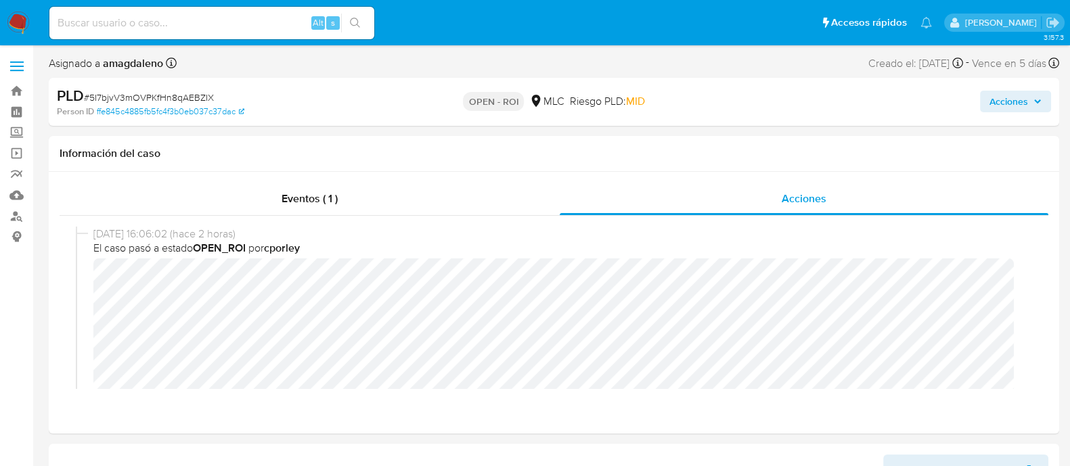
click at [989, 103] on span "Acciones" at bounding box center [1008, 102] width 39 height 22
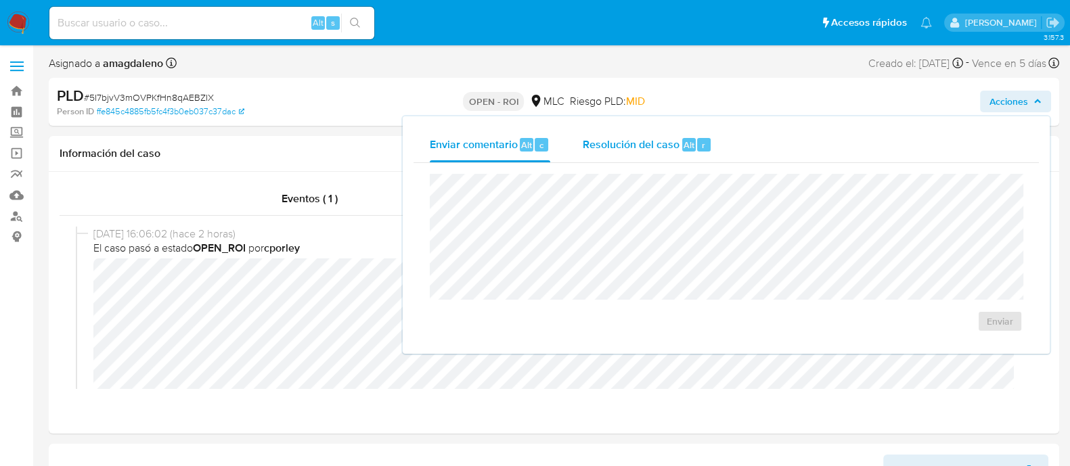
click at [641, 151] on span "Resolución del caso" at bounding box center [631, 145] width 97 height 16
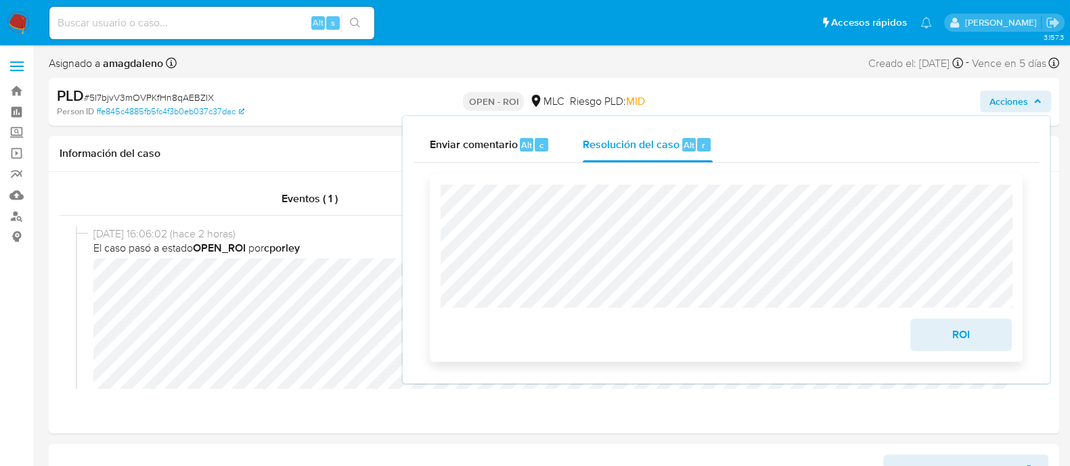
click at [935, 332] on span "ROI" at bounding box center [961, 335] width 66 height 30
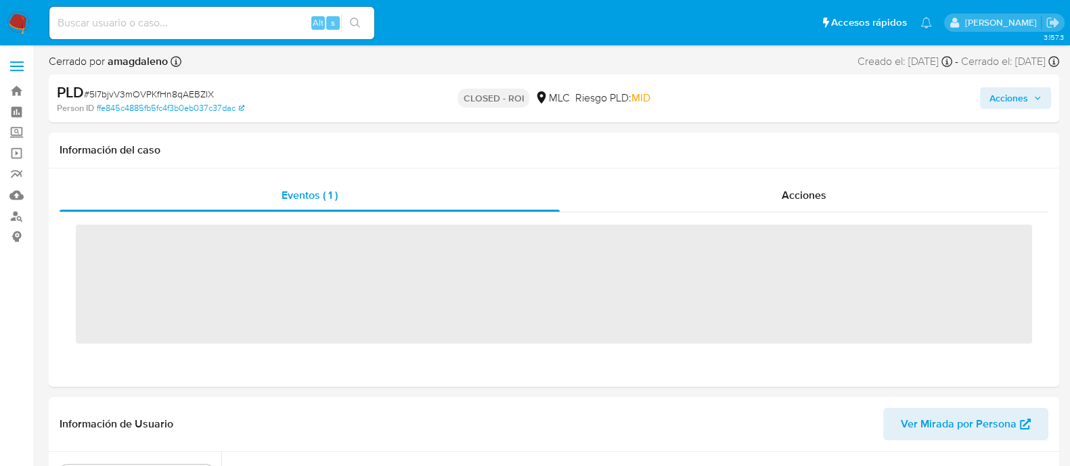
scroll to position [571, 0]
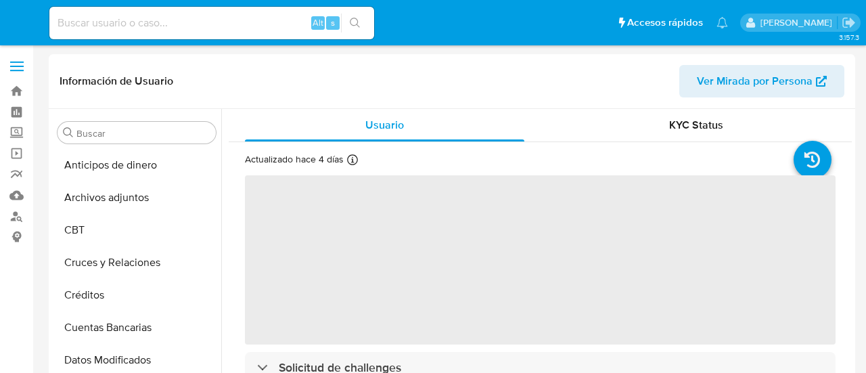
select select "10"
